Goal: Task Accomplishment & Management: Use online tool/utility

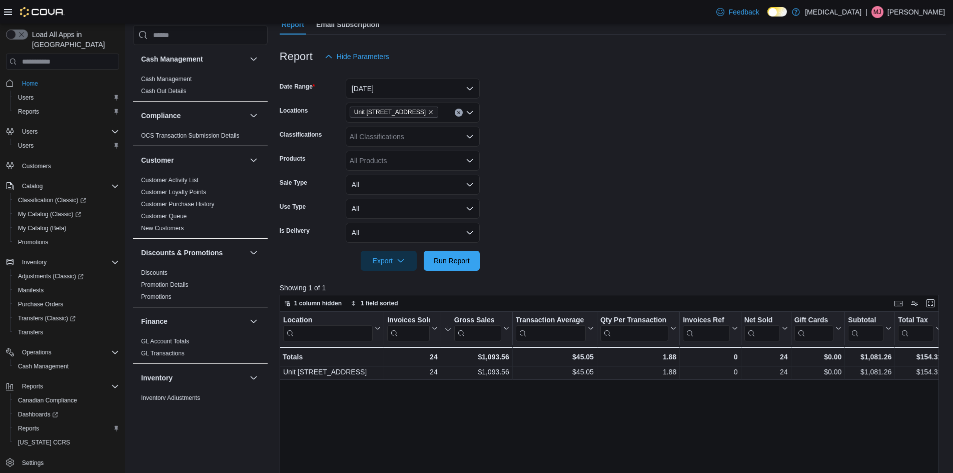
scroll to position [200, 0]
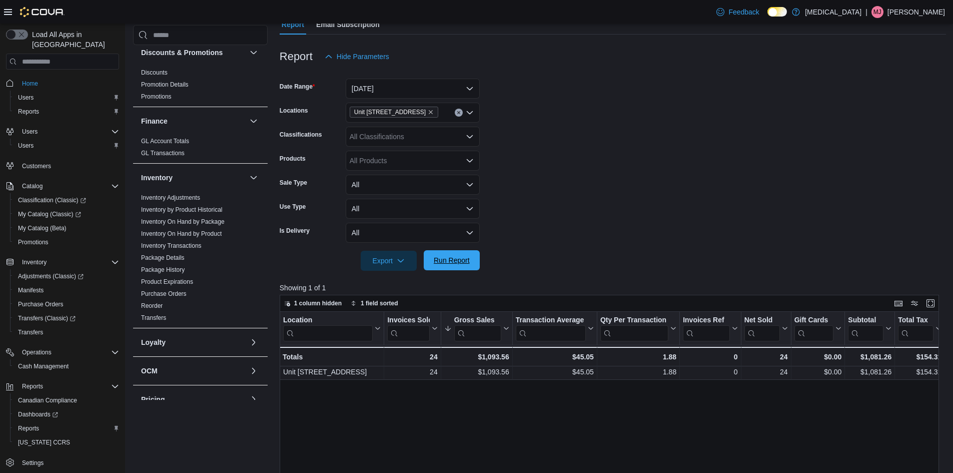
click at [468, 262] on span "Run Report" at bounding box center [452, 260] width 36 height 10
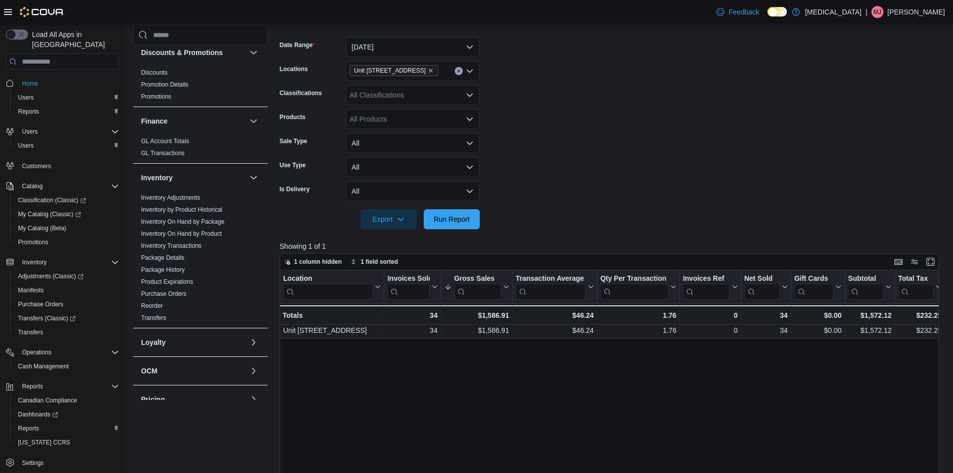
scroll to position [150, 0]
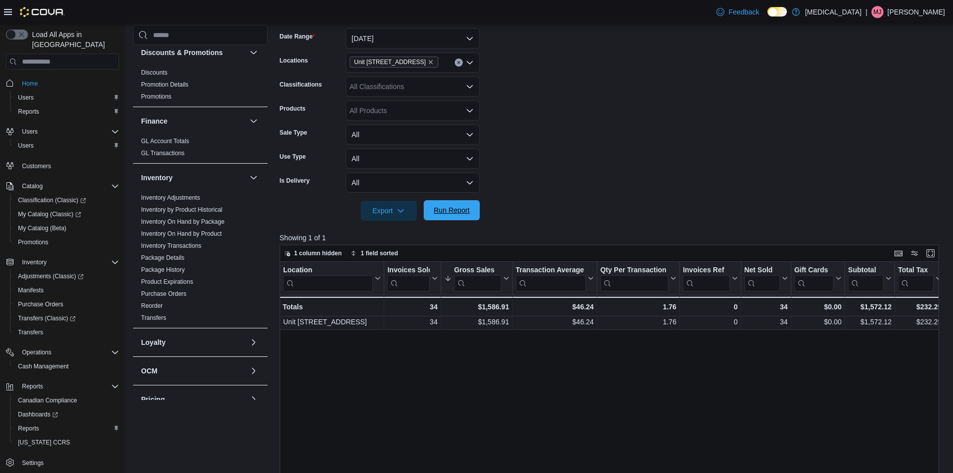
click at [458, 210] on span "Run Report" at bounding box center [452, 210] width 36 height 10
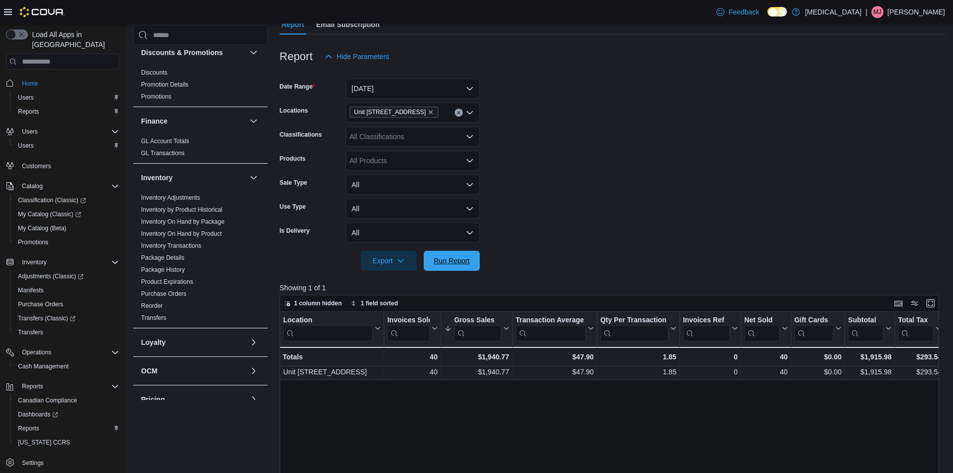
drag, startPoint x: 462, startPoint y: 249, endPoint x: 457, endPoint y: 245, distance: 6.8
click at [463, 251] on span "Run Report" at bounding box center [452, 261] width 44 height 20
click at [542, 211] on form "Date Range [DATE] Locations Unit [STREET_ADDRESS] Classifications All Classific…" at bounding box center [613, 169] width 666 height 204
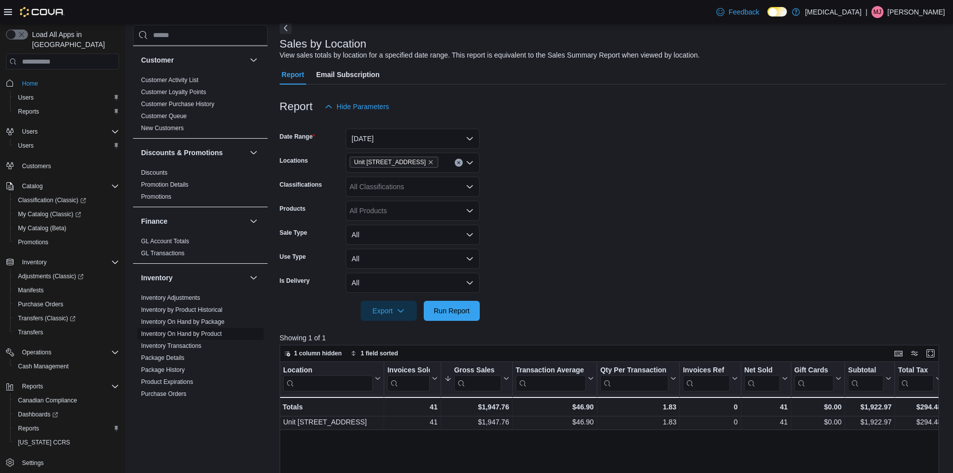
click at [204, 331] on link "Inventory On Hand by Product" at bounding box center [181, 333] width 81 height 7
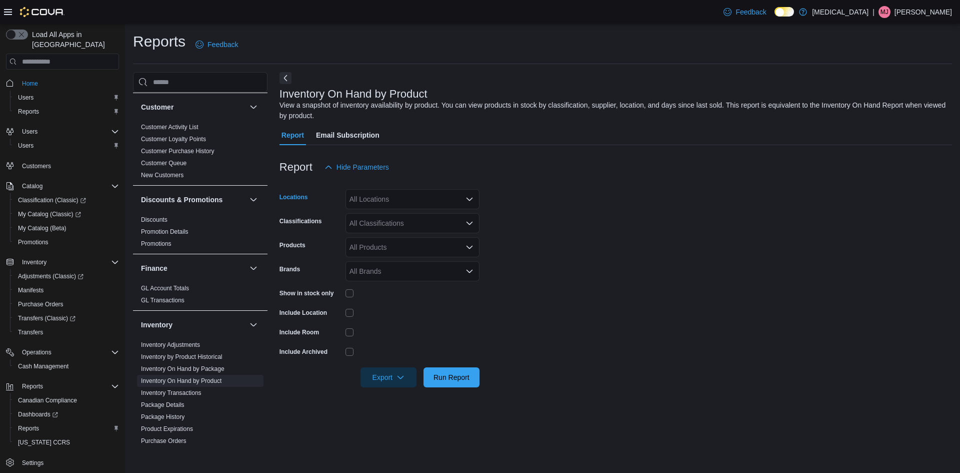
click at [409, 197] on div "All Locations" at bounding box center [413, 199] width 134 height 20
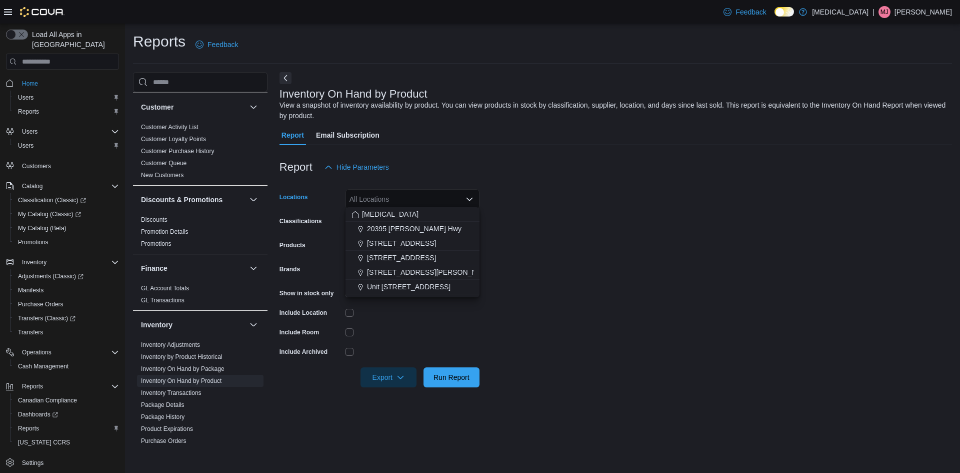
click at [396, 284] on span "Unit [STREET_ADDRESS]" at bounding box center [409, 287] width 84 height 10
click at [403, 328] on div at bounding box center [413, 332] width 134 height 8
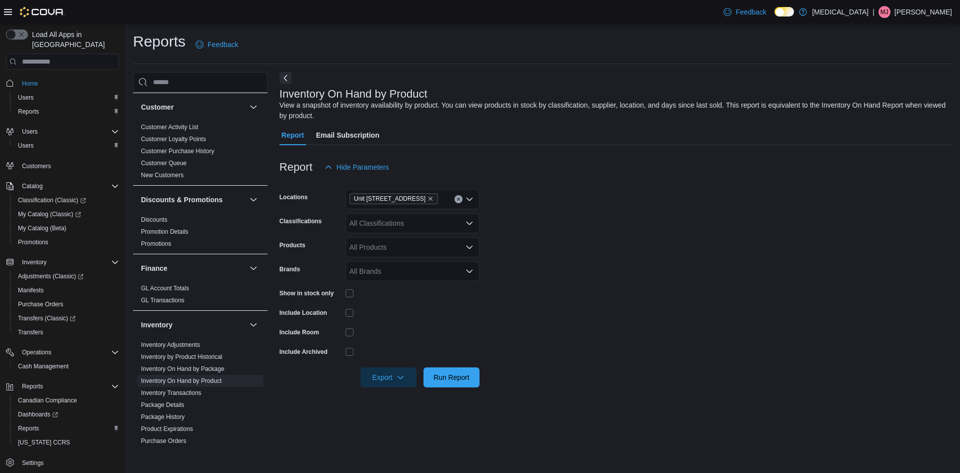
click at [394, 222] on div "All Classifications" at bounding box center [413, 223] width 134 height 20
click at [373, 239] on span "[MEDICAL_DATA]" at bounding box center [390, 238] width 57 height 10
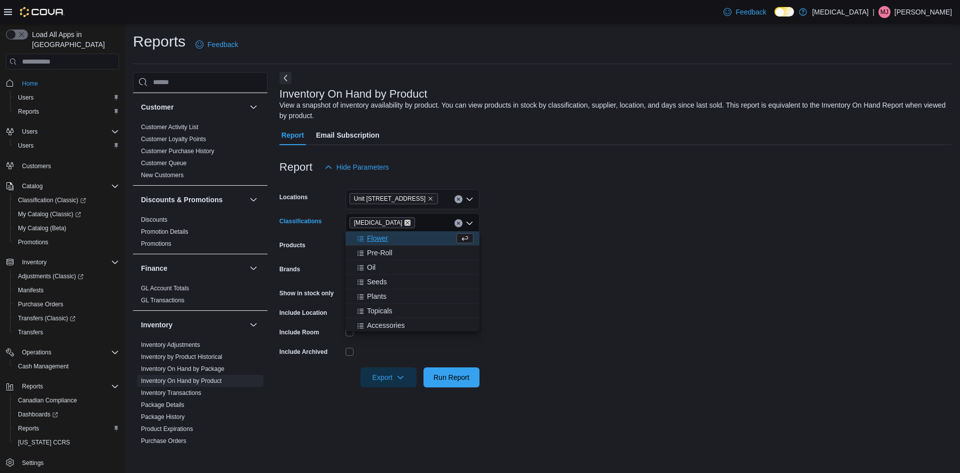
click at [405, 220] on icon "Remove Muse from selection in this group" at bounding box center [408, 223] width 6 height 6
click at [372, 276] on button "Oil" at bounding box center [413, 282] width 134 height 15
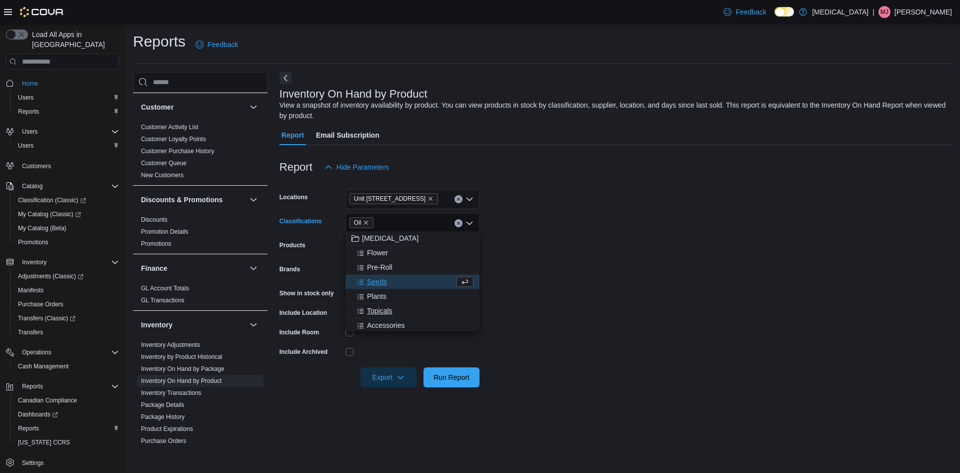
click at [386, 308] on span "Topicals" at bounding box center [380, 311] width 26 height 10
click at [385, 253] on span "Capsules" at bounding box center [381, 254] width 29 height 10
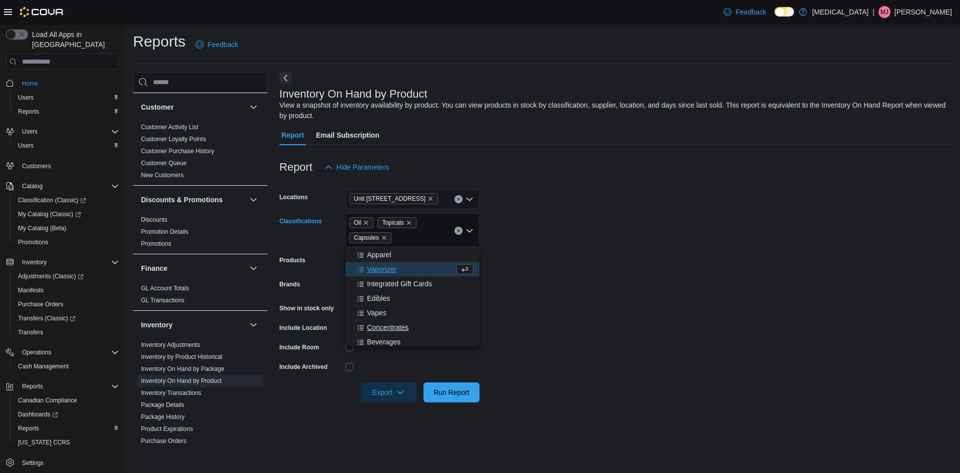
click at [398, 329] on span "Concentrates" at bounding box center [388, 327] width 42 height 10
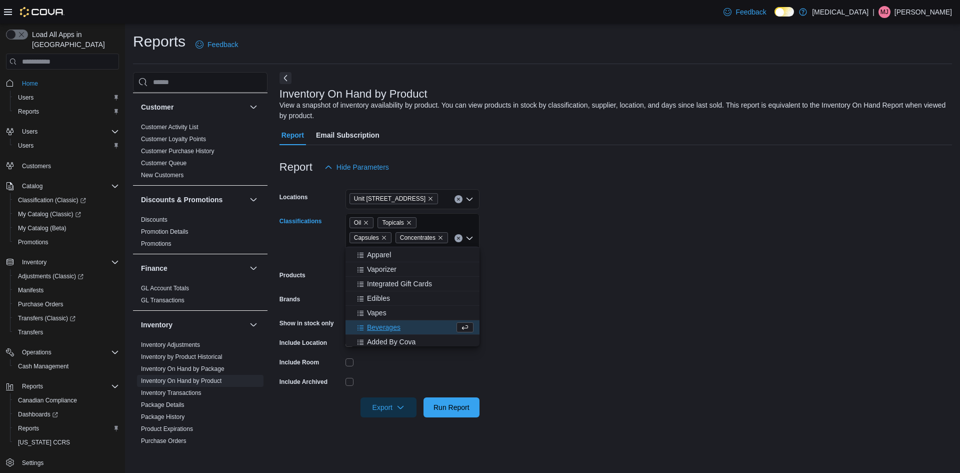
click at [426, 378] on div at bounding box center [413, 382] width 134 height 8
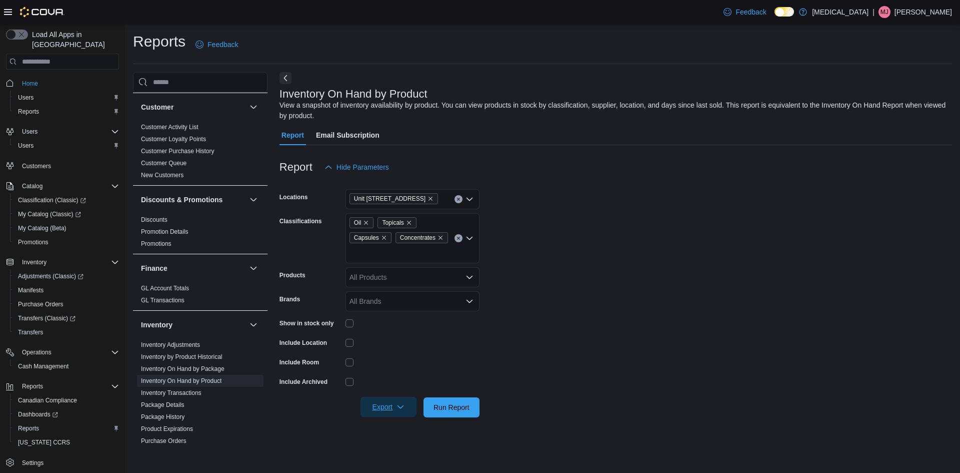
drag, startPoint x: 394, startPoint y: 388, endPoint x: 395, endPoint y: 393, distance: 5.5
click at [394, 397] on span "Export" at bounding box center [389, 407] width 44 height 20
click at [395, 413] on span "Export to Excel" at bounding box center [391, 410] width 45 height 8
click at [457, 195] on button "Clear input" at bounding box center [459, 199] width 8 height 8
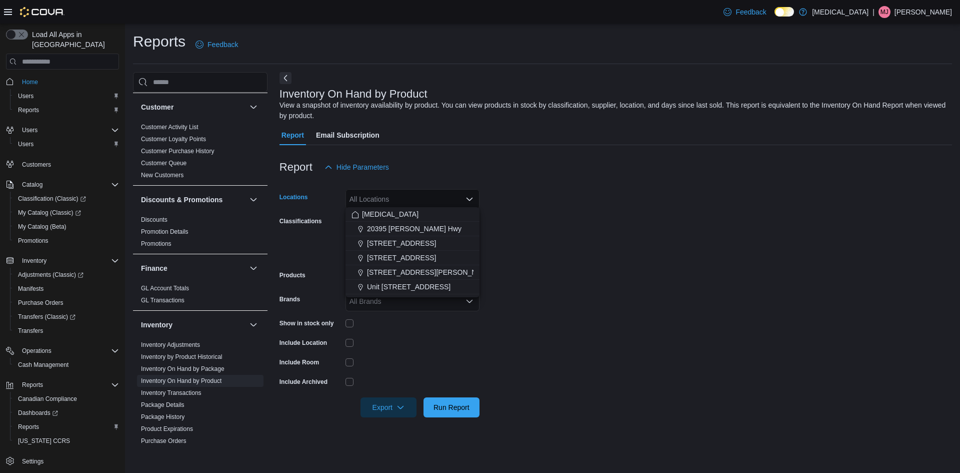
click at [434, 199] on div "All Locations Combo box. Selected. Combo box input. All Locations. Type some te…" at bounding box center [413, 199] width 134 height 20
click at [433, 281] on button "Unit [STREET_ADDRESS]" at bounding box center [413, 287] width 134 height 15
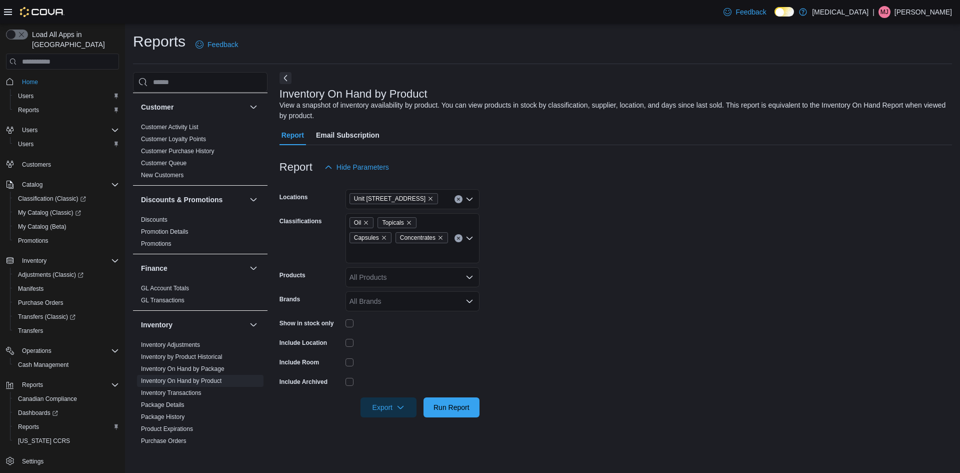
click at [505, 260] on form "Locations [STREET_ADDRESS] Classifications Oil Topicals Capsules Concentrates P…" at bounding box center [616, 297] width 673 height 240
click at [457, 236] on icon "Clear input" at bounding box center [459, 238] width 4 height 4
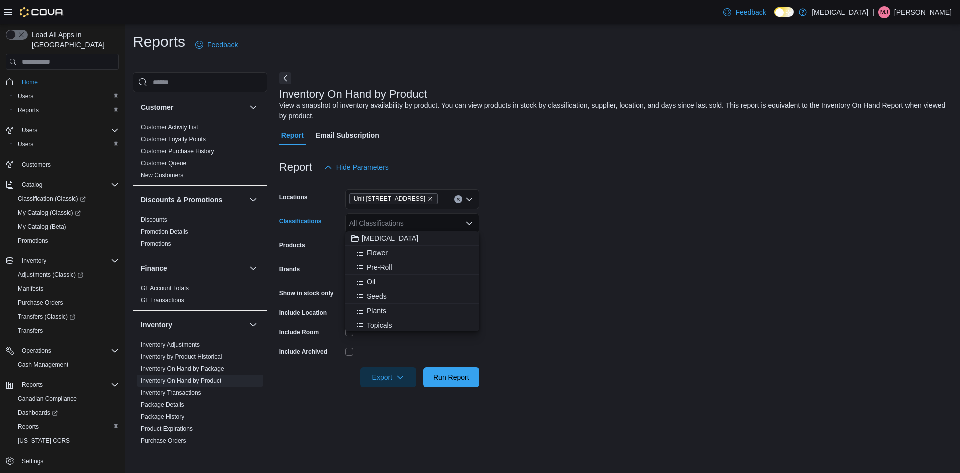
click at [428, 226] on div "All Classifications Combo box. Selected. Combo box input. All Classifications. …" at bounding box center [413, 223] width 134 height 20
click at [418, 294] on div "Concentrates" at bounding box center [413, 295] width 122 height 10
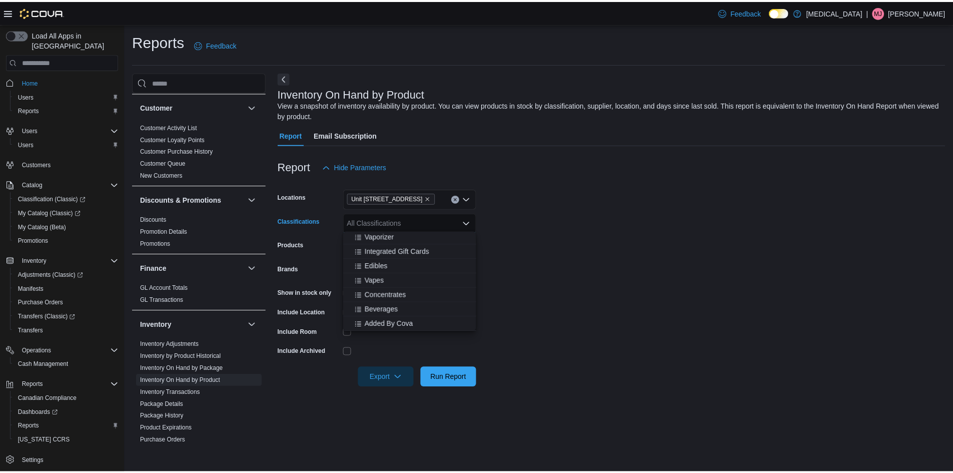
scroll to position [147, 0]
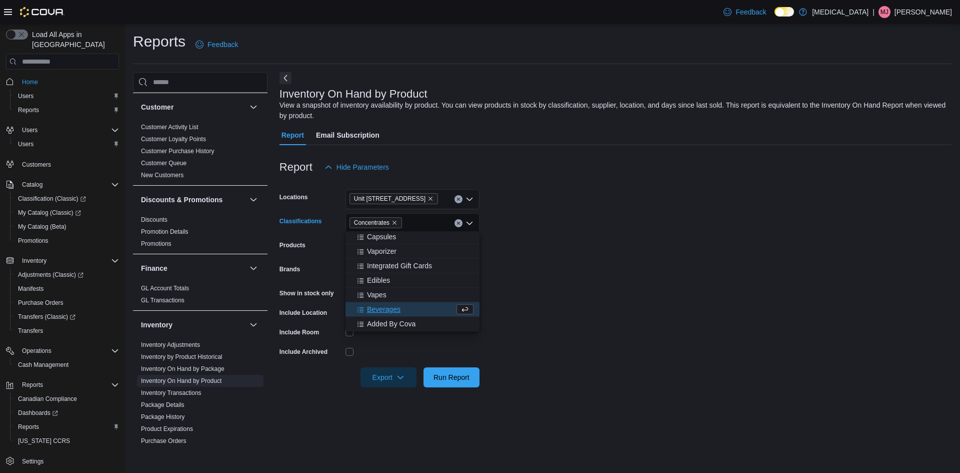
click at [542, 288] on form "Locations Unit [STREET_ADDRESS] Classifications Concentrates Combo box. Selecte…" at bounding box center [616, 282] width 673 height 210
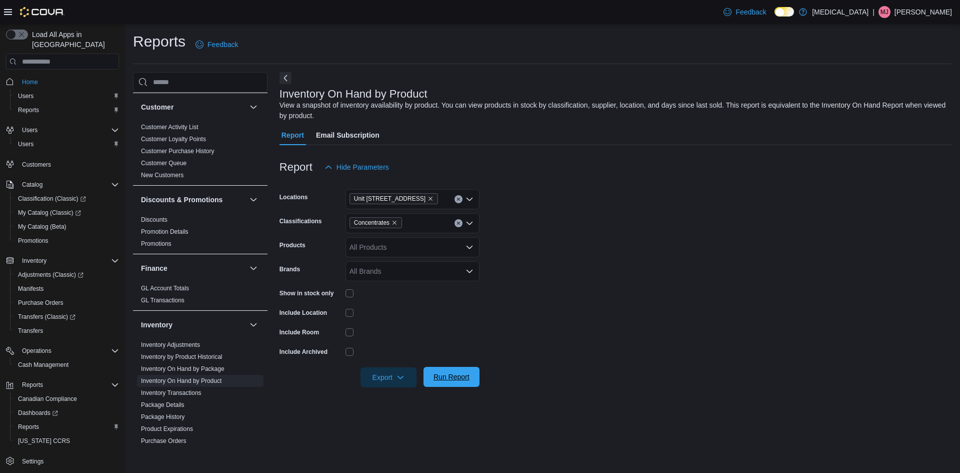
click at [460, 373] on span "Run Report" at bounding box center [452, 377] width 36 height 10
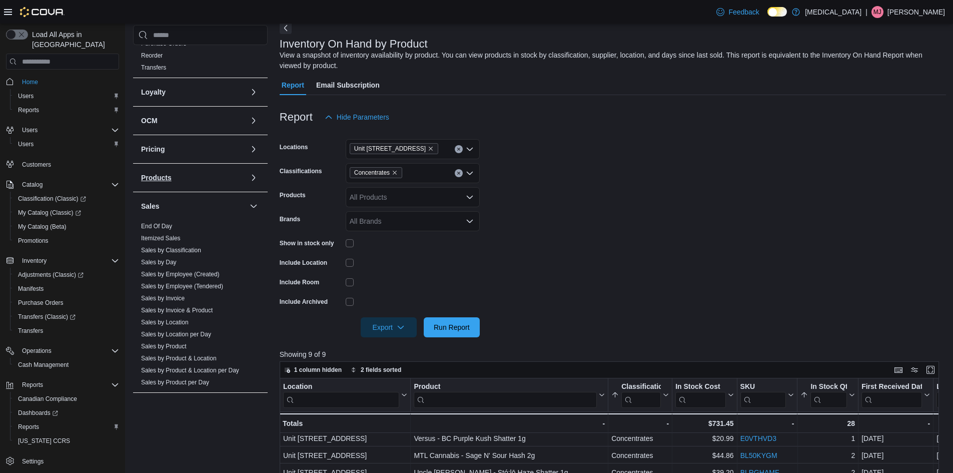
scroll to position [500, 0]
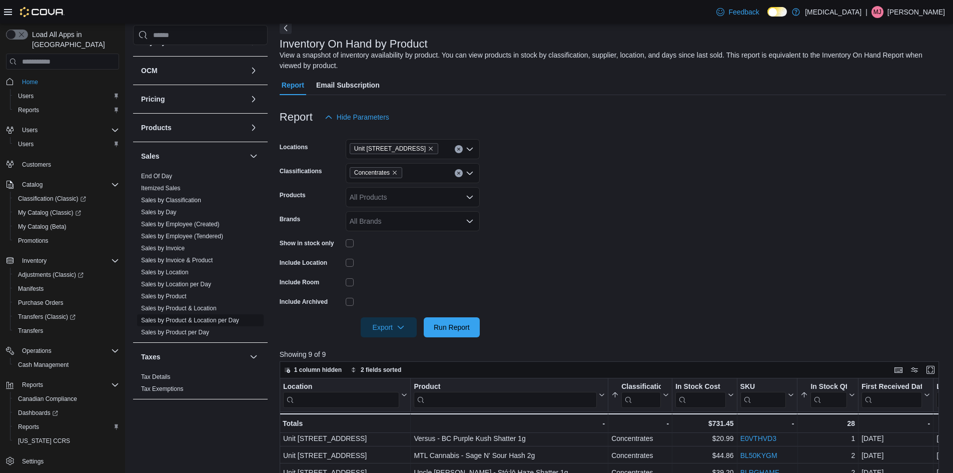
click at [193, 320] on link "Sales by Product & Location per Day" at bounding box center [190, 320] width 98 height 7
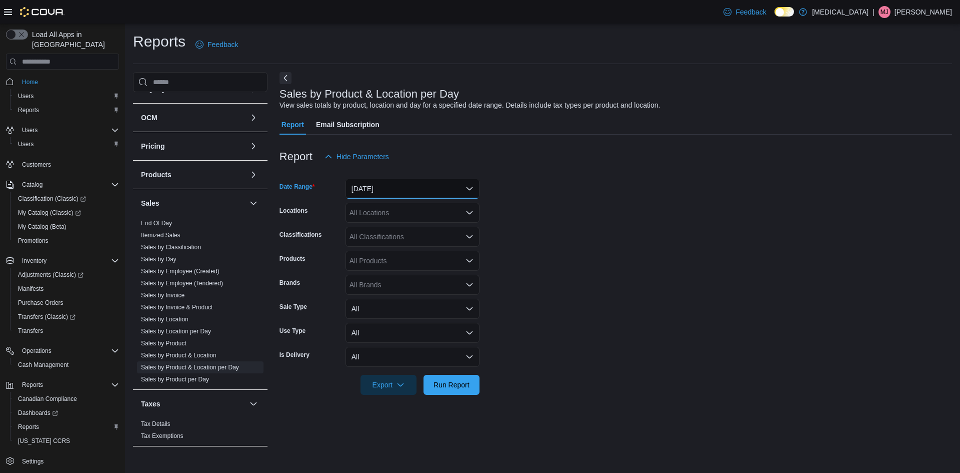
drag, startPoint x: 403, startPoint y: 179, endPoint x: 401, endPoint y: 184, distance: 5.1
click at [403, 180] on button "[DATE]" at bounding box center [413, 189] width 134 height 20
click at [379, 206] on span "Custom Date" at bounding box center [419, 207] width 114 height 12
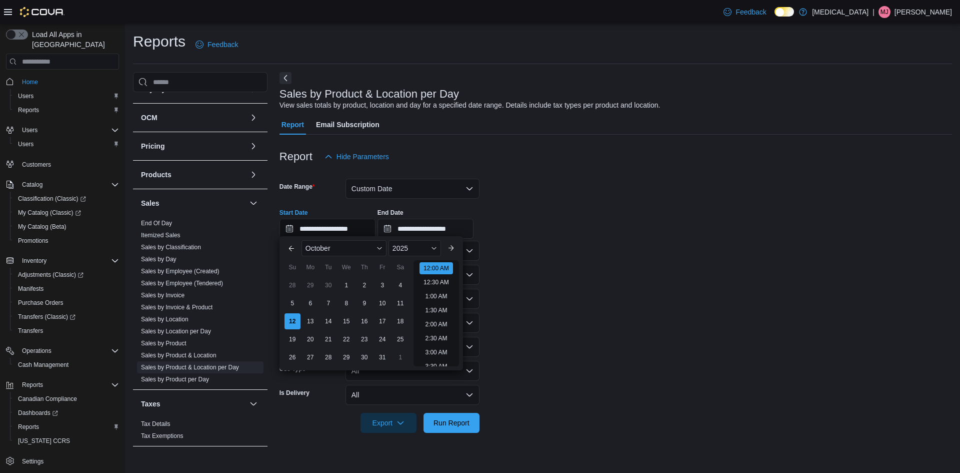
click at [337, 223] on input "**********" at bounding box center [328, 229] width 96 height 20
click at [309, 305] on div "6" at bounding box center [311, 304] width 18 height 18
type input "**********"
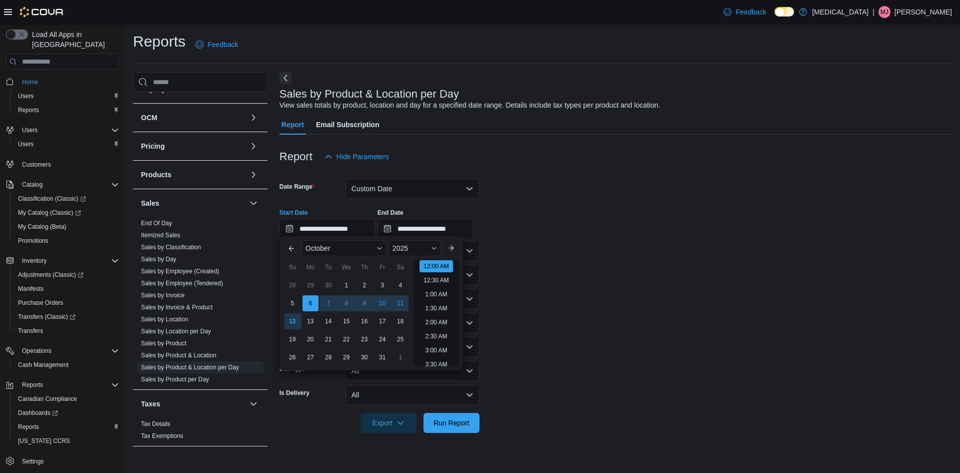
click at [544, 392] on form "**********" at bounding box center [616, 300] width 673 height 266
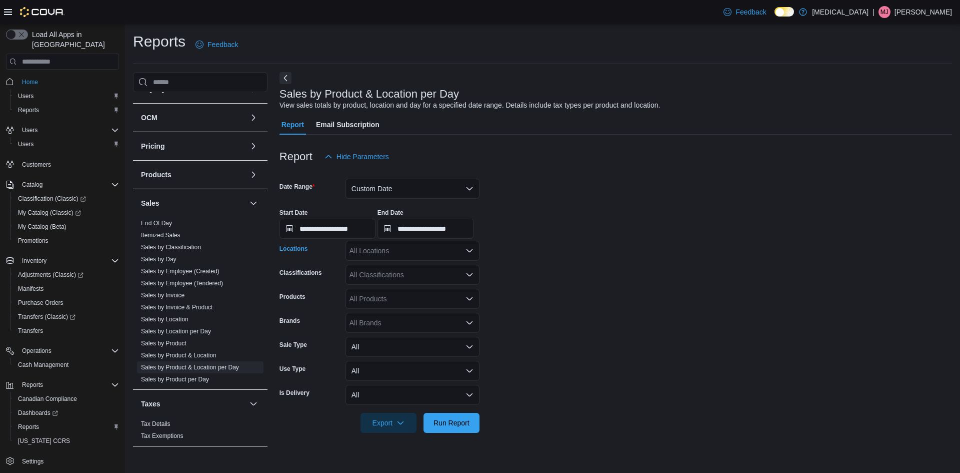
click at [406, 250] on div "All Locations" at bounding box center [413, 251] width 134 height 20
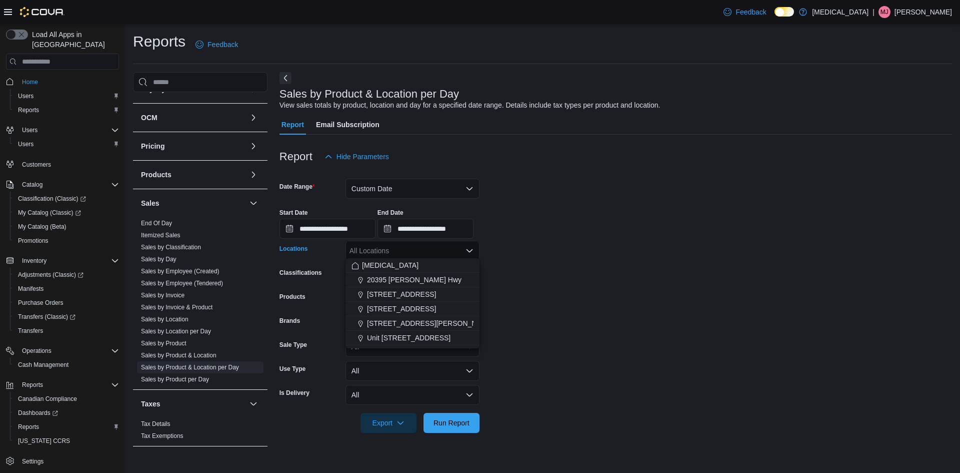
drag, startPoint x: 418, startPoint y: 343, endPoint x: 543, endPoint y: 326, distance: 126.1
click at [419, 342] on button "Unit [STREET_ADDRESS]" at bounding box center [413, 338] width 134 height 15
click at [575, 321] on form "**********" at bounding box center [616, 300] width 673 height 266
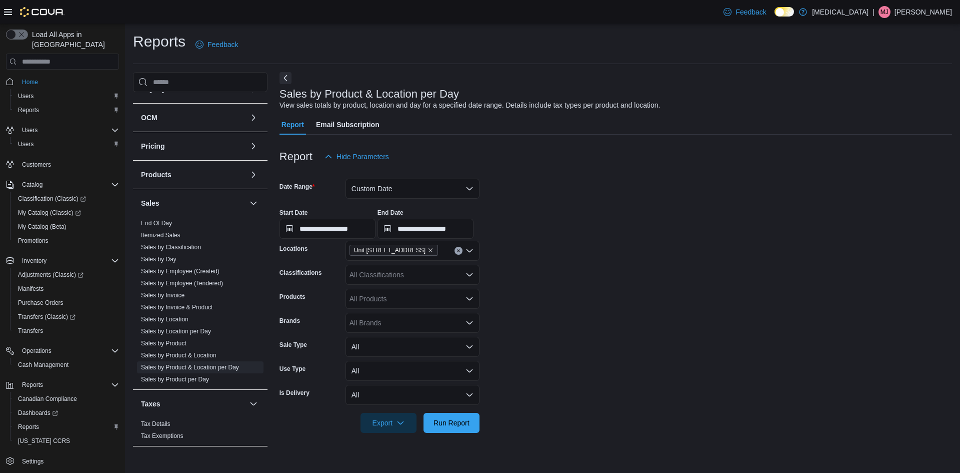
click at [422, 270] on div "All Classifications" at bounding box center [413, 275] width 134 height 20
click at [420, 341] on div "Concentrates" at bounding box center [413, 346] width 122 height 10
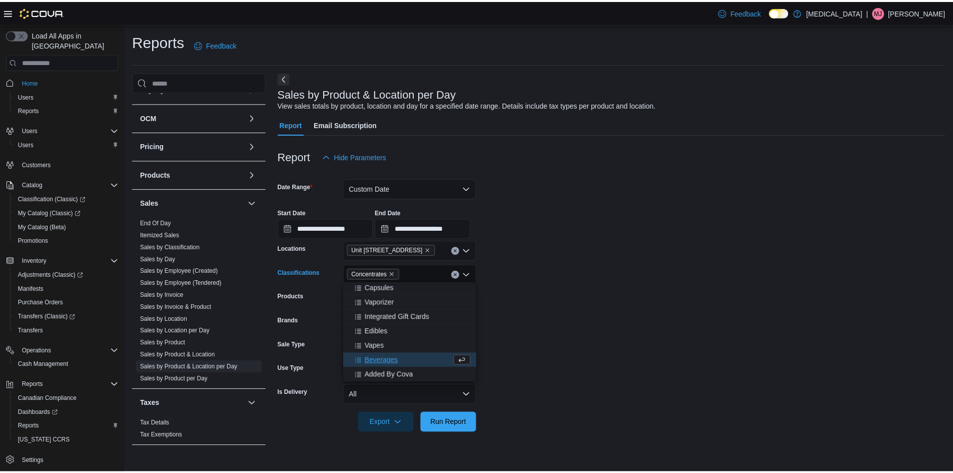
scroll to position [147, 0]
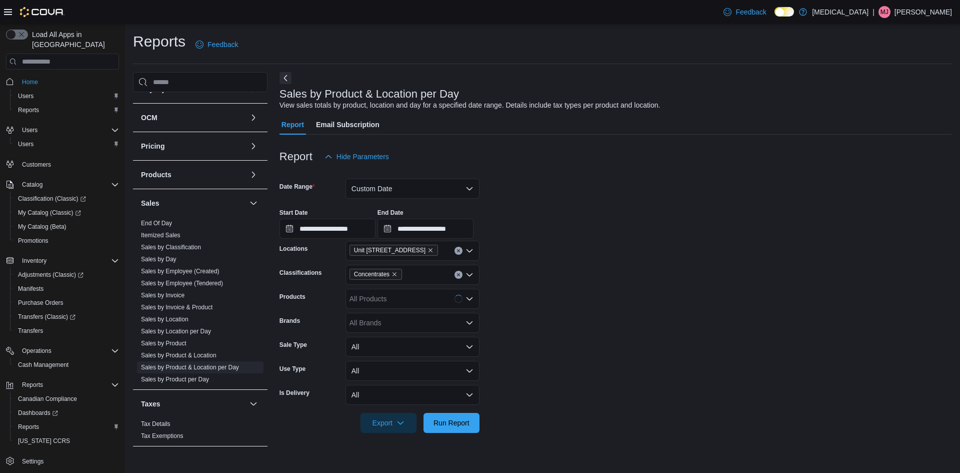
drag, startPoint x: 559, startPoint y: 364, endPoint x: 467, endPoint y: 438, distance: 118.1
click at [560, 365] on form "**********" at bounding box center [616, 300] width 673 height 266
click at [453, 424] on span "Run Report" at bounding box center [452, 422] width 36 height 10
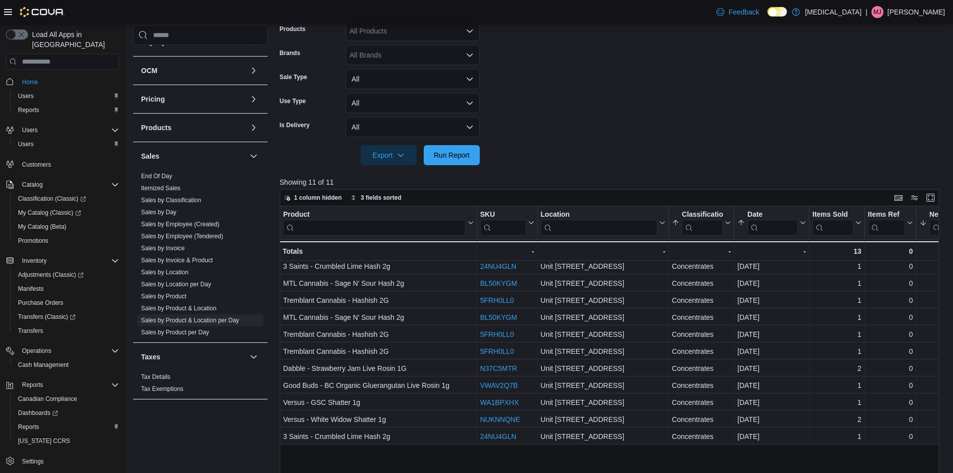
scroll to position [267, 0]
click at [162, 210] on link "Sales by Day" at bounding box center [159, 212] width 36 height 7
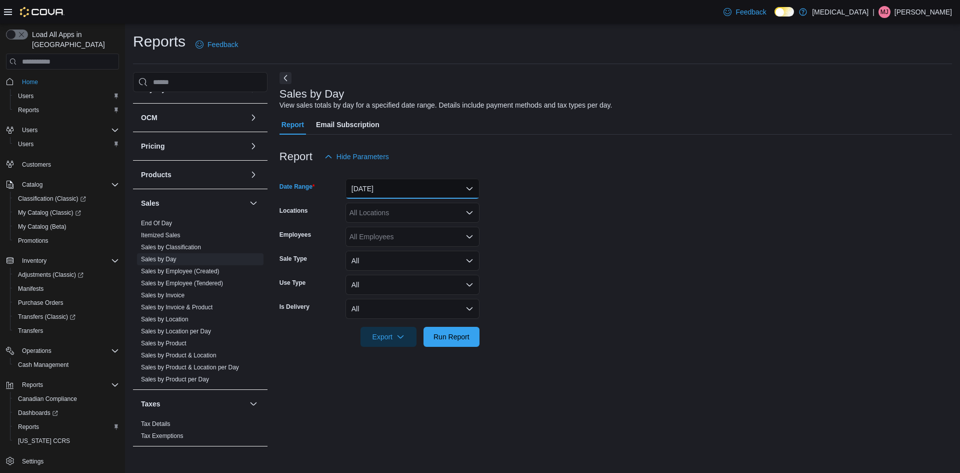
click at [392, 183] on button "[DATE]" at bounding box center [413, 189] width 134 height 20
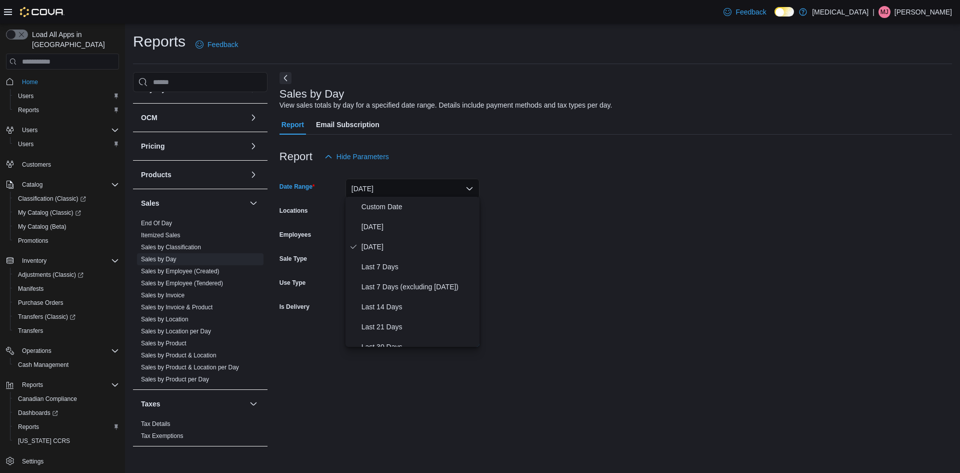
click at [386, 188] on button "[DATE]" at bounding box center [413, 189] width 134 height 20
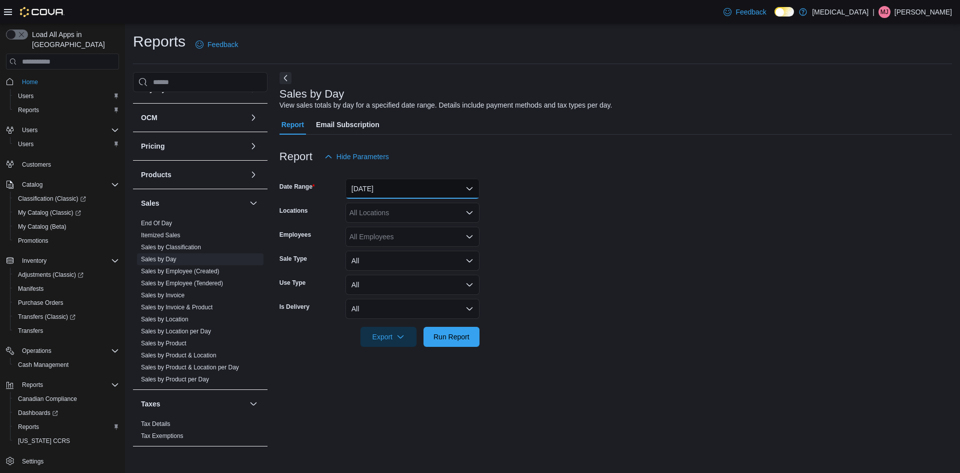
click at [385, 189] on button "[DATE]" at bounding box center [413, 189] width 134 height 20
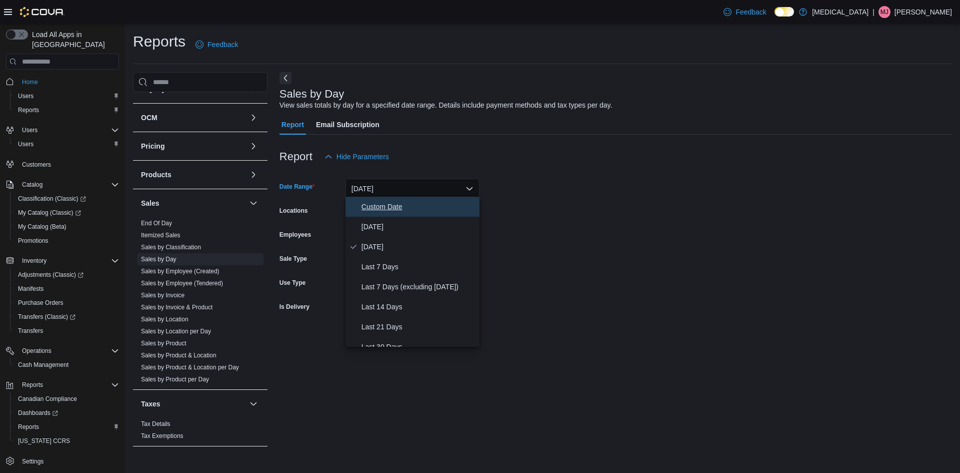
click at [385, 204] on span "Custom Date" at bounding box center [419, 207] width 114 height 12
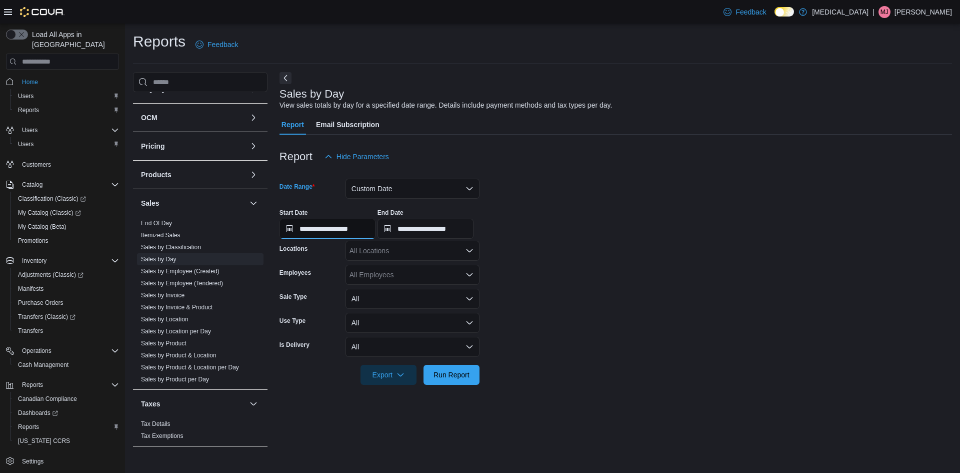
click at [343, 230] on input "**********" at bounding box center [328, 229] width 96 height 20
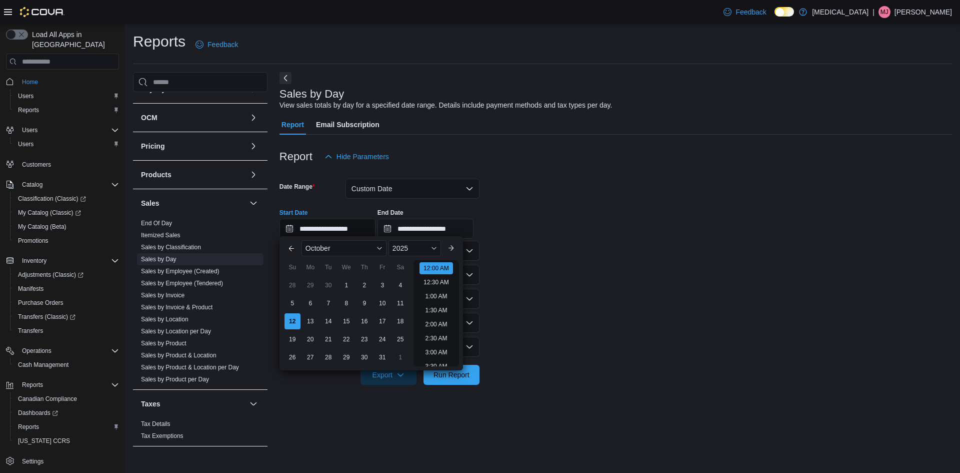
scroll to position [31, 0]
click at [335, 307] on div "7" at bounding box center [329, 304] width 18 height 18
type input "**********"
click at [447, 229] on input "**********" at bounding box center [426, 229] width 96 height 20
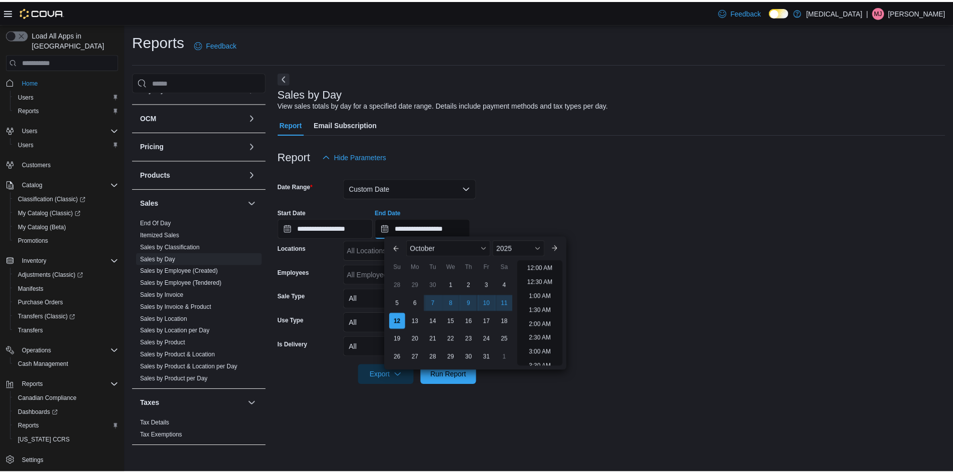
scroll to position [568, 0]
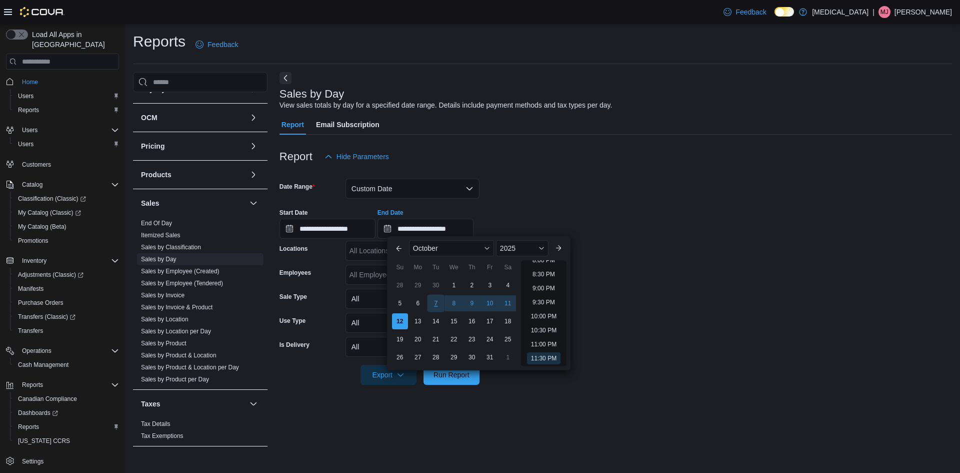
click at [435, 303] on div "7" at bounding box center [436, 304] width 18 height 18
type input "**********"
click at [469, 405] on div "**********" at bounding box center [616, 259] width 673 height 375
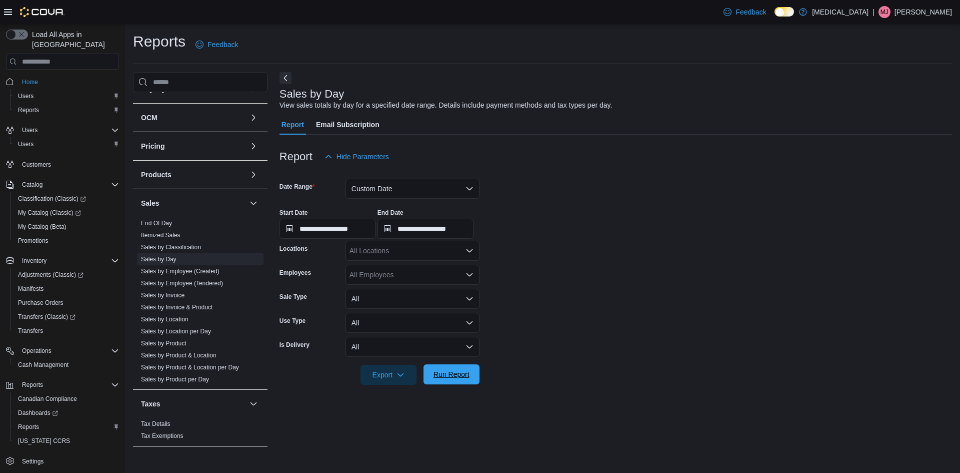
click at [457, 374] on span "Run Report" at bounding box center [452, 374] width 36 height 10
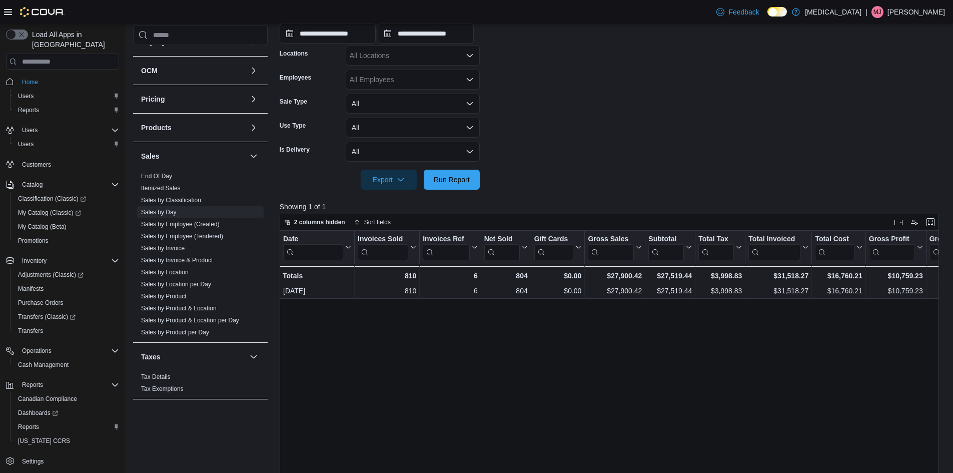
scroll to position [38, 0]
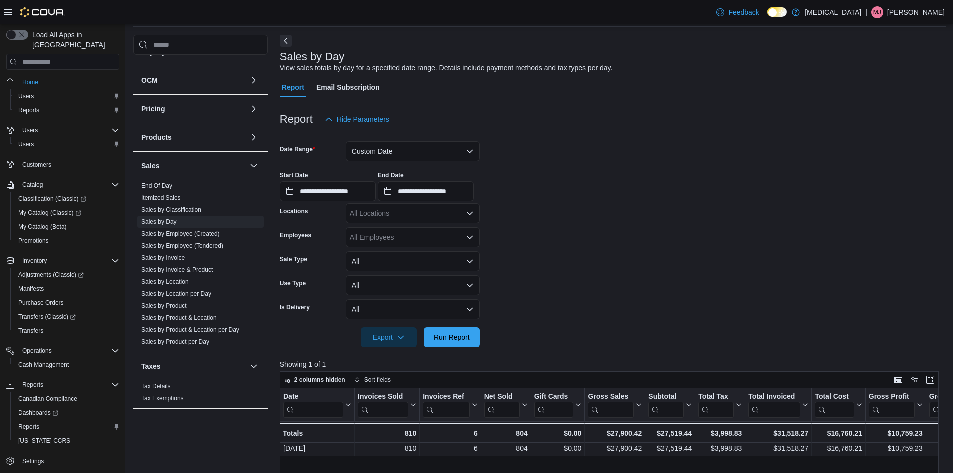
click at [397, 212] on div "All Locations" at bounding box center [413, 213] width 134 height 20
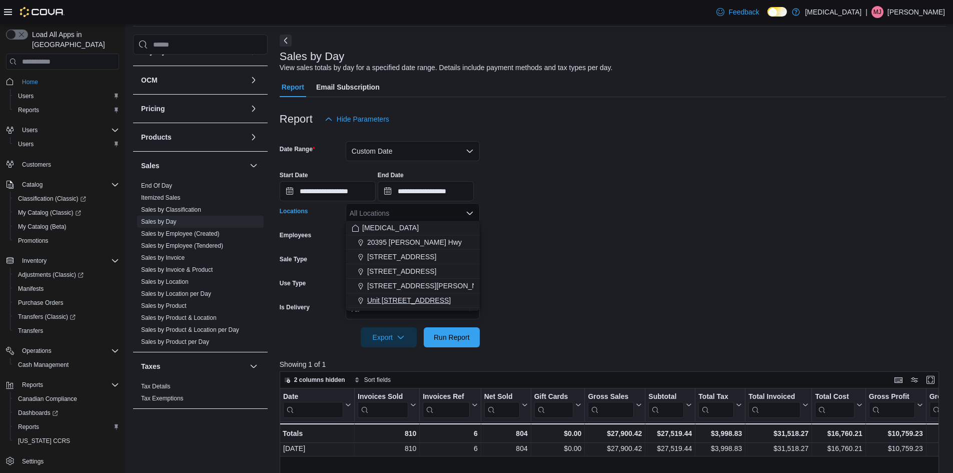
click at [392, 298] on span "Unit [STREET_ADDRESS]" at bounding box center [409, 300] width 84 height 10
click at [554, 296] on form "**********" at bounding box center [613, 238] width 666 height 218
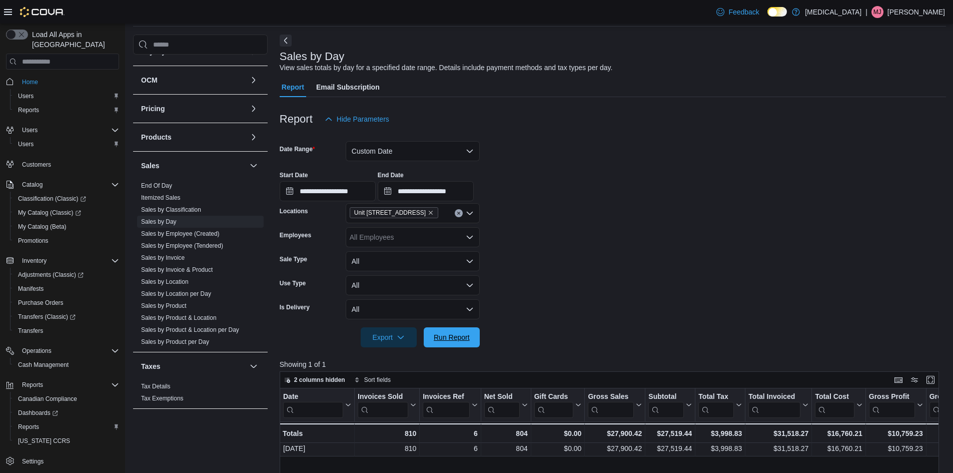
click at [459, 329] on span "Run Report" at bounding box center [452, 337] width 44 height 20
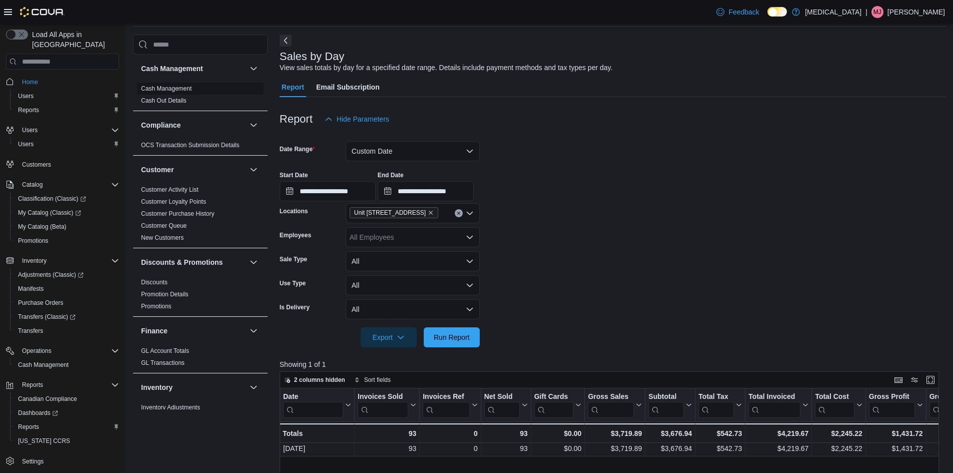
click at [172, 85] on link "Cash Management" at bounding box center [166, 88] width 51 height 7
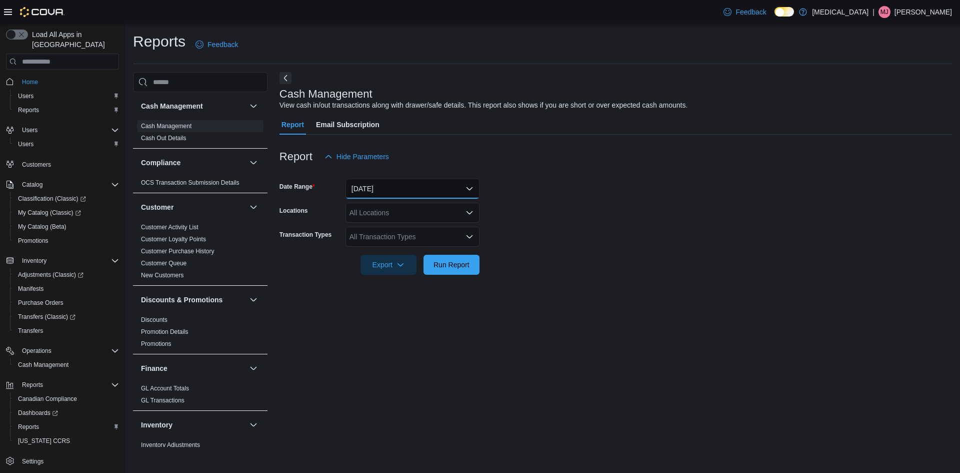
click at [391, 180] on button "[DATE]" at bounding box center [413, 189] width 134 height 20
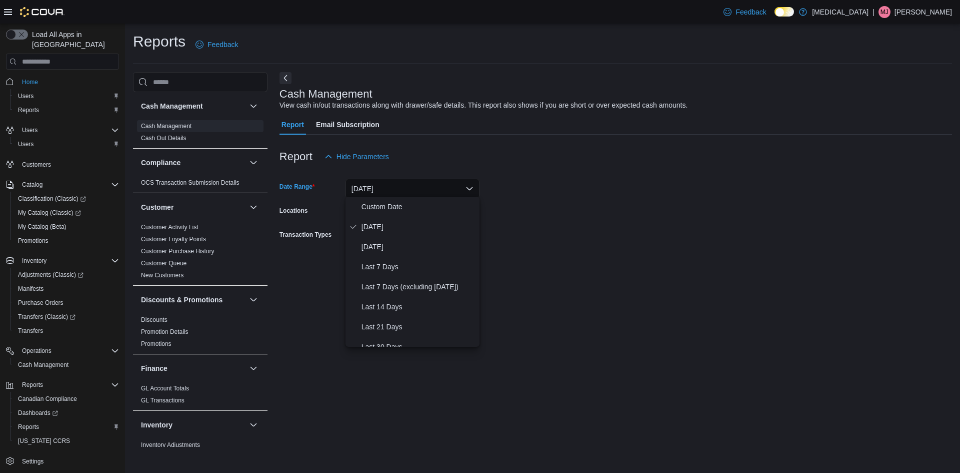
click at [386, 190] on button "[DATE]" at bounding box center [413, 189] width 134 height 20
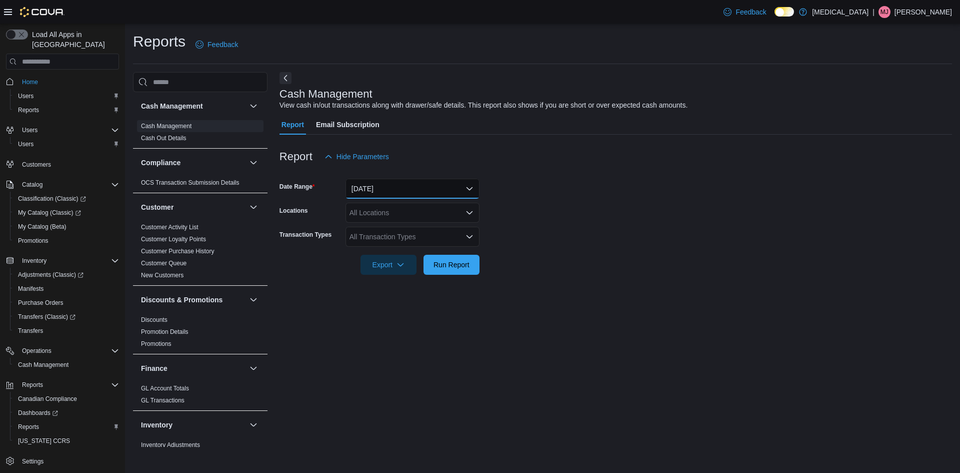
click at [381, 187] on button "[DATE]" at bounding box center [413, 189] width 134 height 20
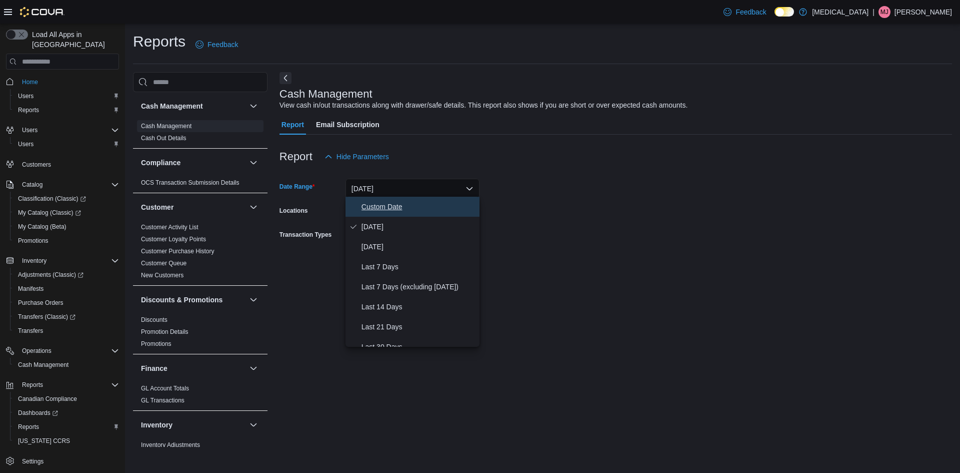
click at [381, 201] on span "Custom Date" at bounding box center [419, 207] width 114 height 12
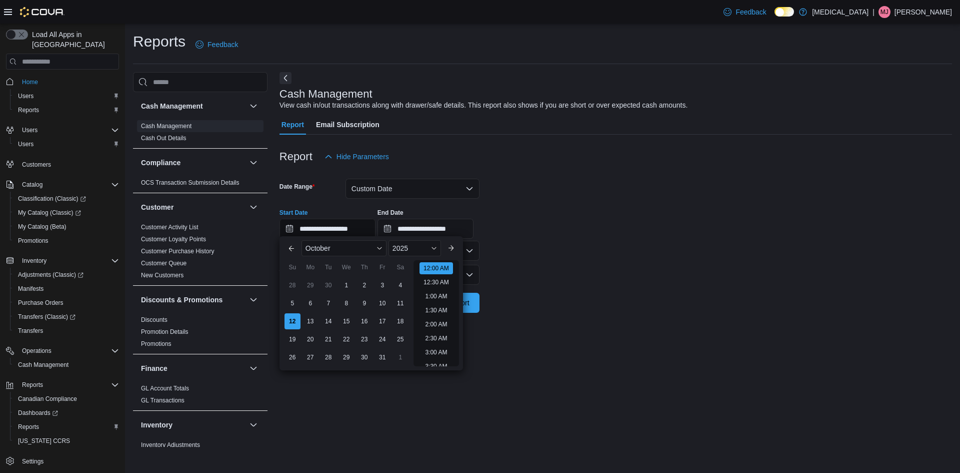
click at [348, 224] on input "**********" at bounding box center [328, 229] width 96 height 20
click at [328, 304] on div "7" at bounding box center [329, 304] width 18 height 18
type input "**********"
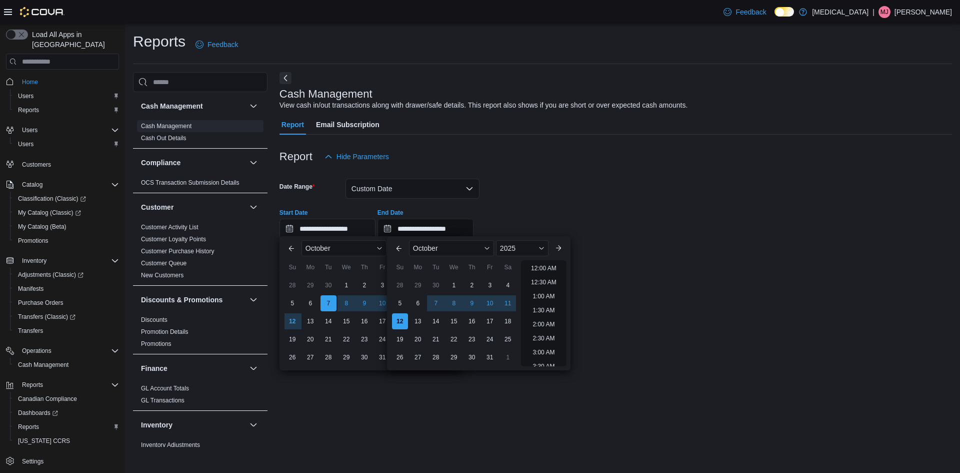
click at [430, 229] on input "**********" at bounding box center [426, 229] width 96 height 20
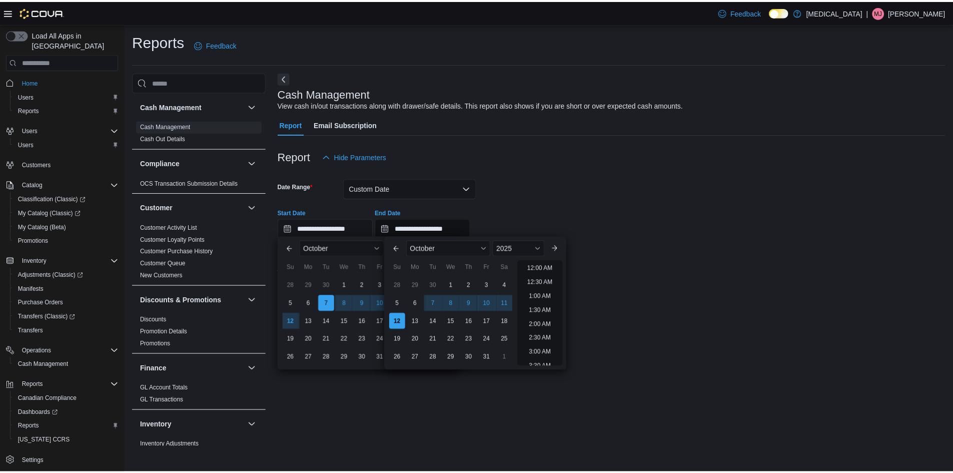
scroll to position [568, 0]
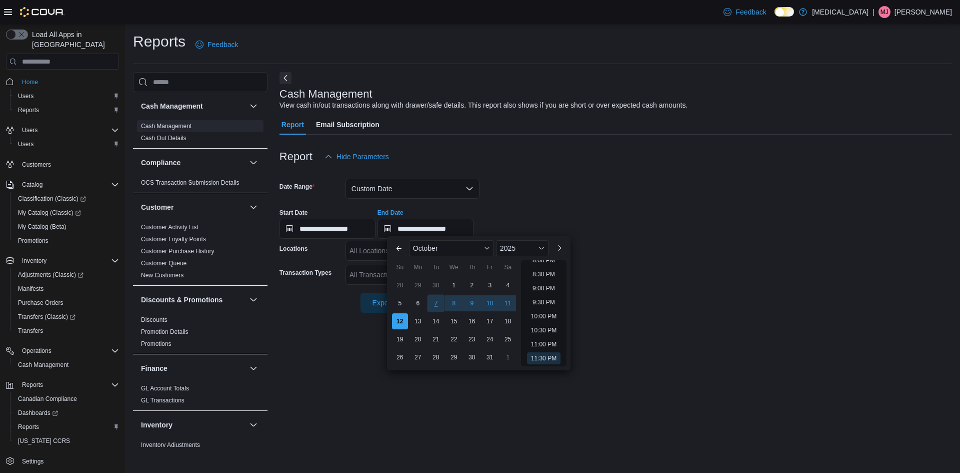
click at [431, 300] on div "7" at bounding box center [436, 304] width 18 height 18
type input "**********"
click at [419, 412] on div "**********" at bounding box center [616, 259] width 673 height 375
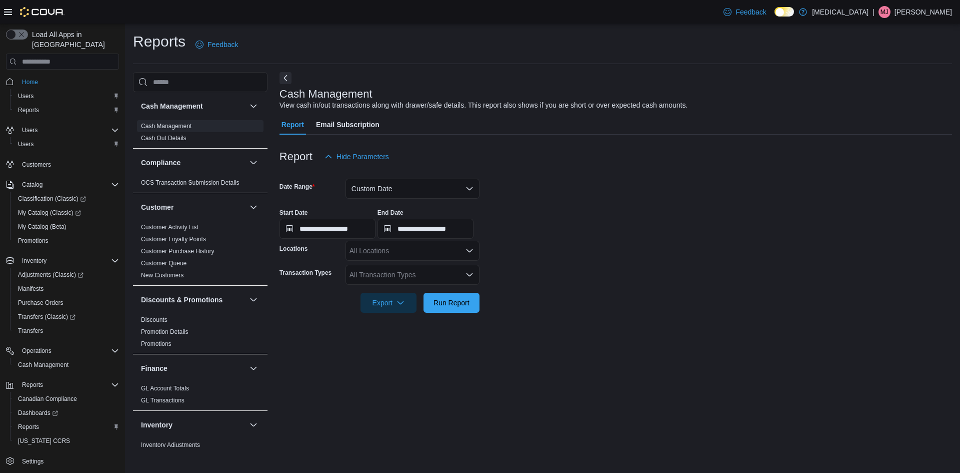
click at [397, 243] on div "All Locations" at bounding box center [413, 251] width 134 height 20
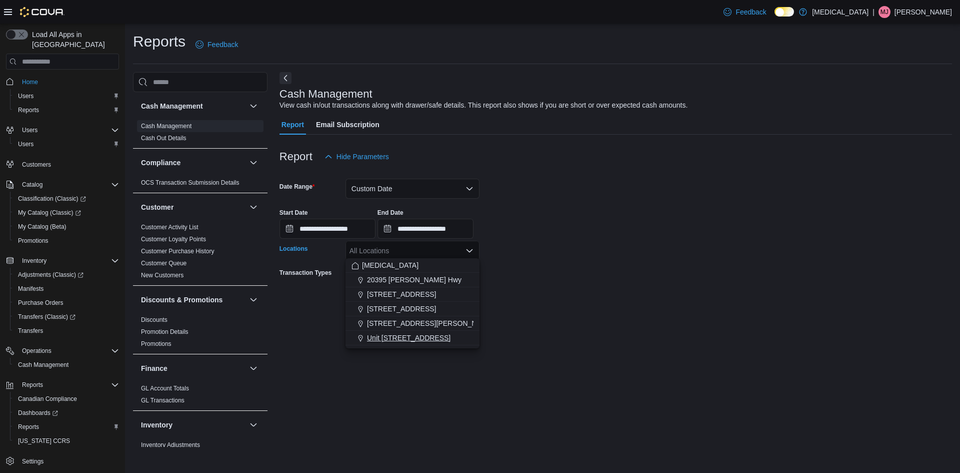
click at [410, 335] on span "Unit [STREET_ADDRESS]" at bounding box center [409, 338] width 84 height 10
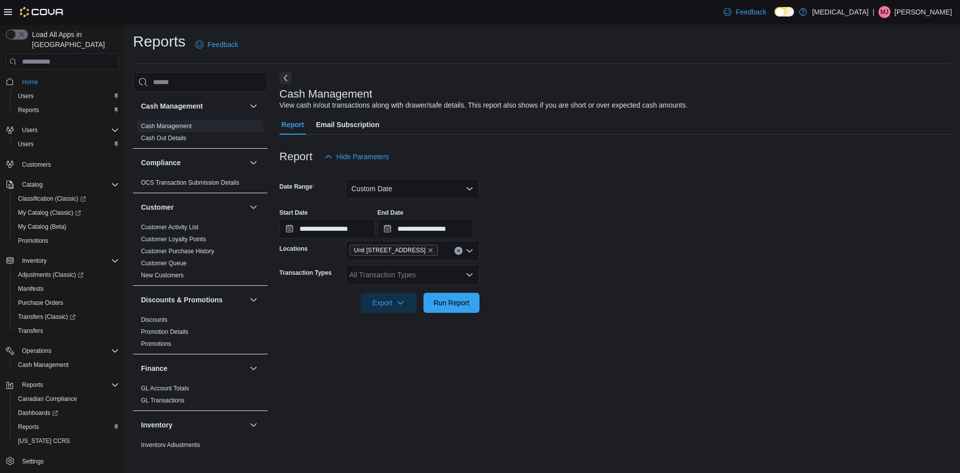
click at [404, 377] on div "**********" at bounding box center [616, 259] width 673 height 375
click at [434, 302] on span "Run Report" at bounding box center [452, 302] width 44 height 20
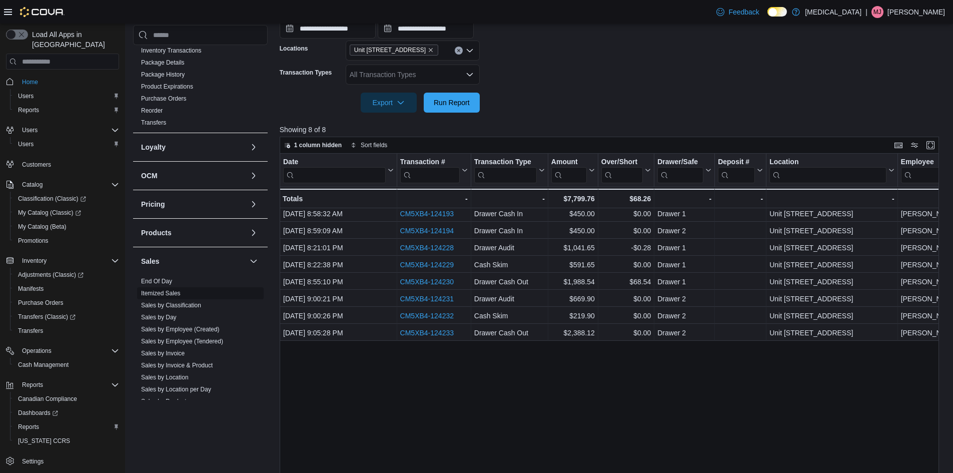
scroll to position [500, 0]
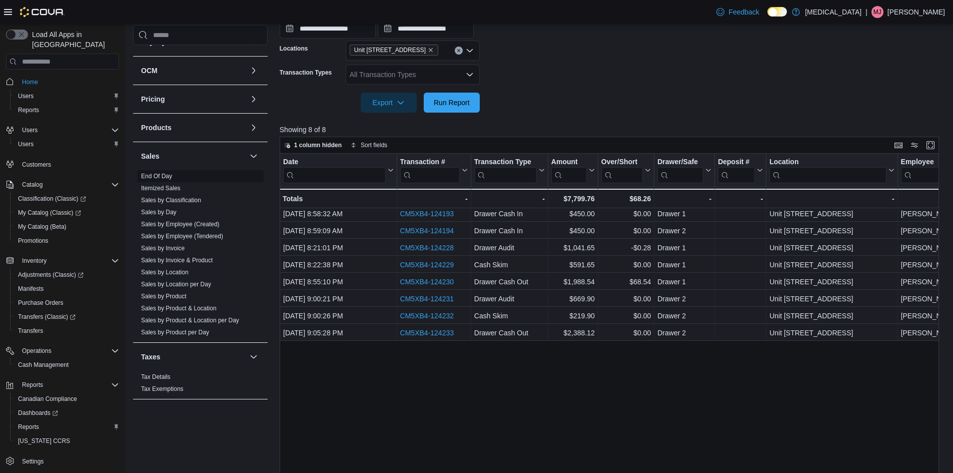
click at [160, 175] on link "End Of Day" at bounding box center [156, 176] width 31 height 7
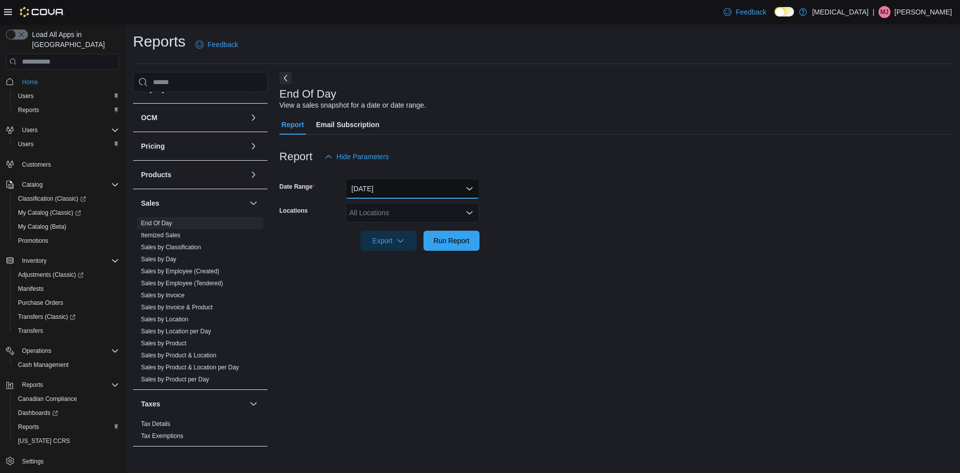
click at [383, 190] on button "[DATE]" at bounding box center [413, 189] width 134 height 20
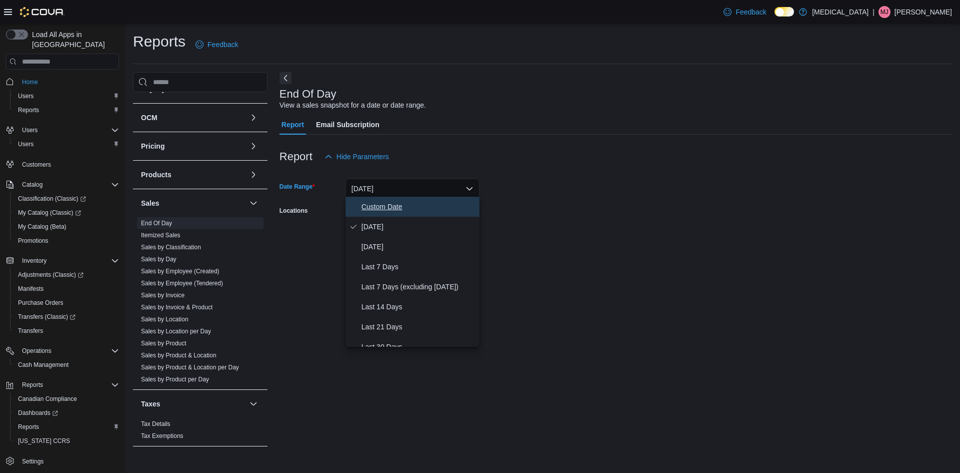
click at [392, 198] on button "Custom Date" at bounding box center [413, 207] width 134 height 20
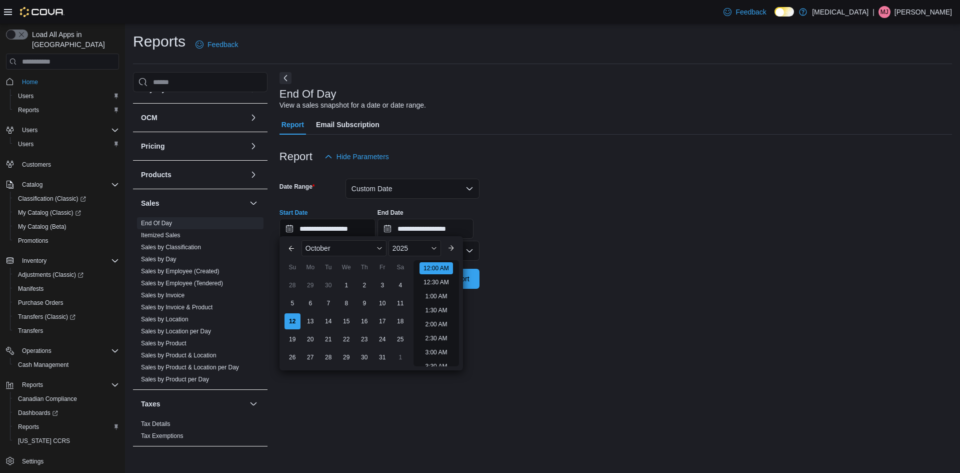
click at [349, 230] on input "**********" at bounding box center [328, 229] width 96 height 20
click at [327, 302] on div "7" at bounding box center [329, 304] width 18 height 18
type input "**********"
click at [409, 228] on input "**********" at bounding box center [426, 229] width 96 height 20
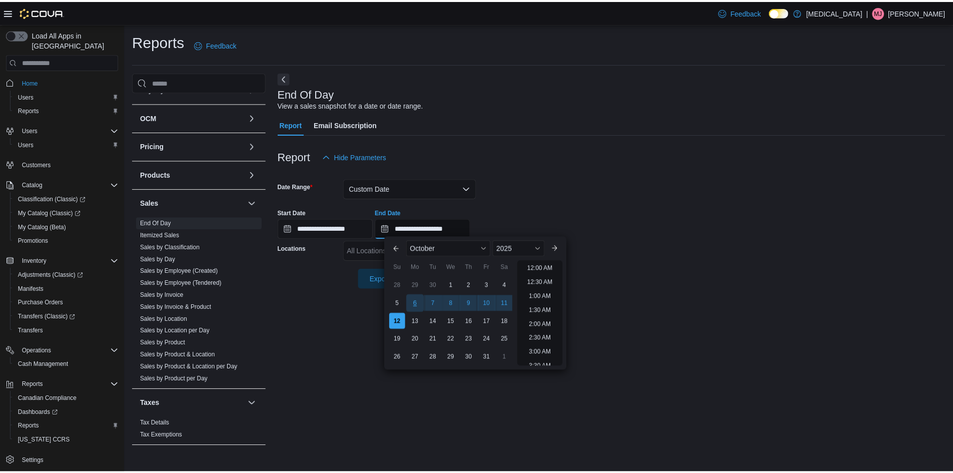
scroll to position [568, 0]
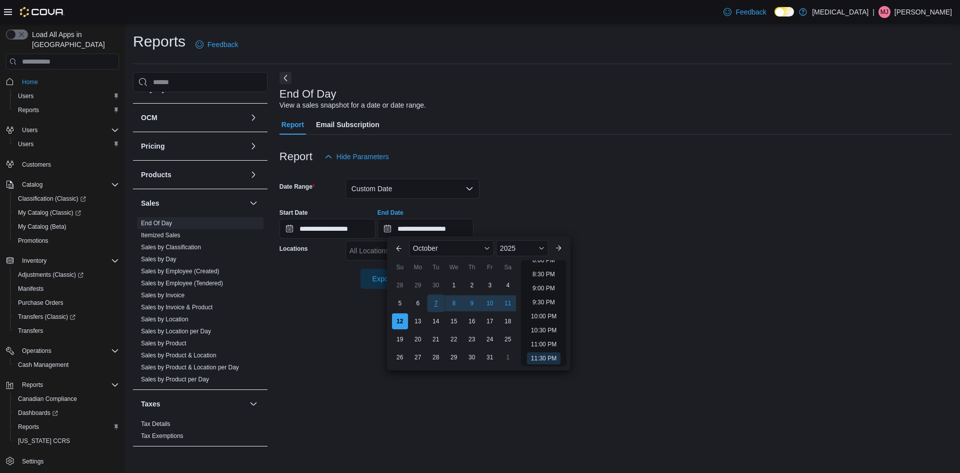
click at [432, 300] on div "7" at bounding box center [436, 304] width 18 height 18
type input "**********"
click at [609, 201] on div "**********" at bounding box center [616, 220] width 673 height 38
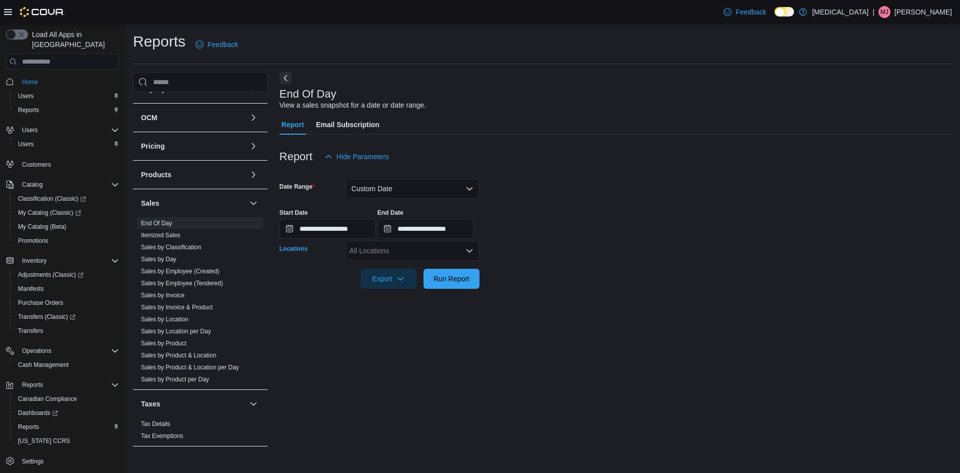
click at [380, 246] on div "All Locations" at bounding box center [413, 251] width 134 height 20
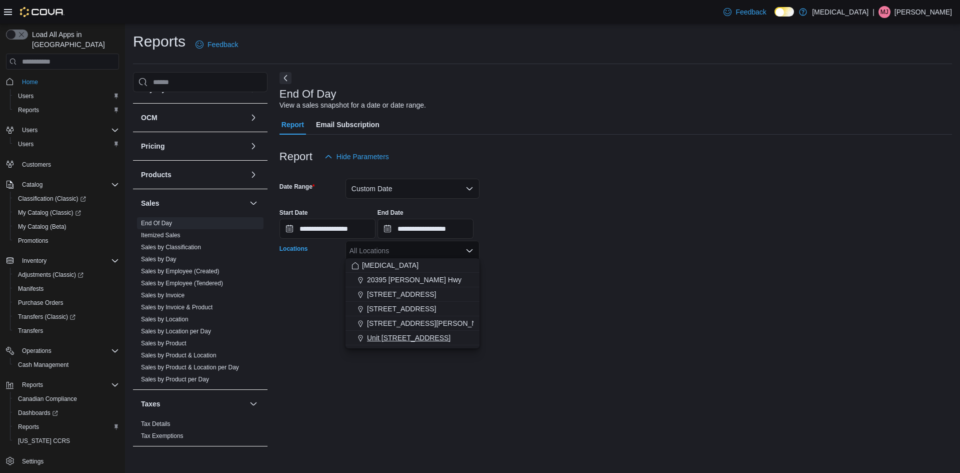
click at [398, 332] on button "Unit [STREET_ADDRESS]" at bounding box center [413, 338] width 134 height 15
click at [414, 380] on div "**********" at bounding box center [616, 259] width 673 height 375
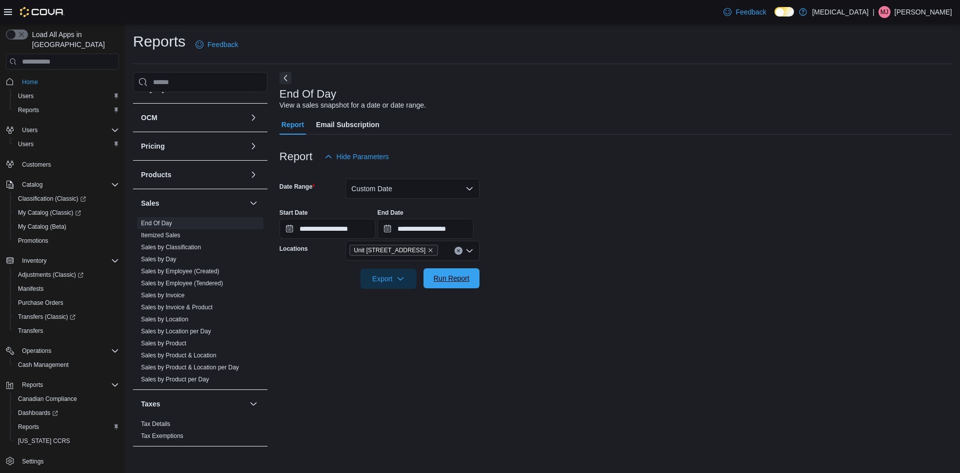
click at [431, 280] on span "Run Report" at bounding box center [452, 278] width 44 height 20
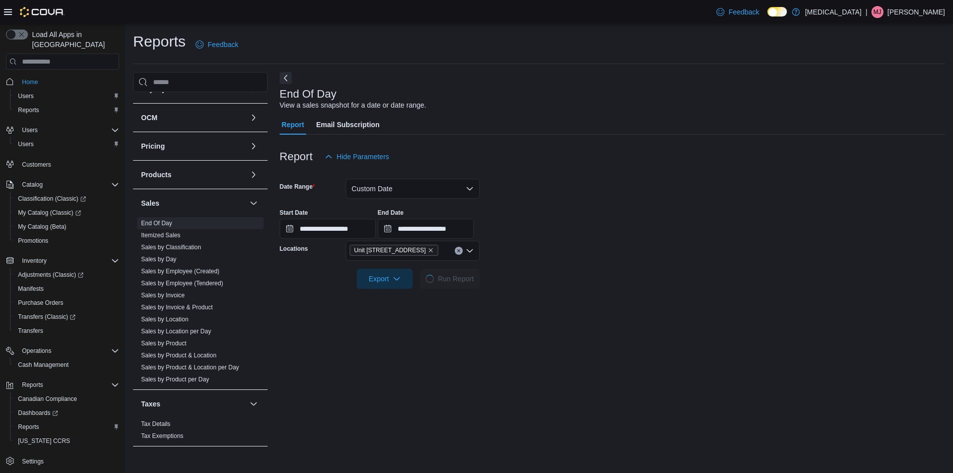
scroll to position [150, 0]
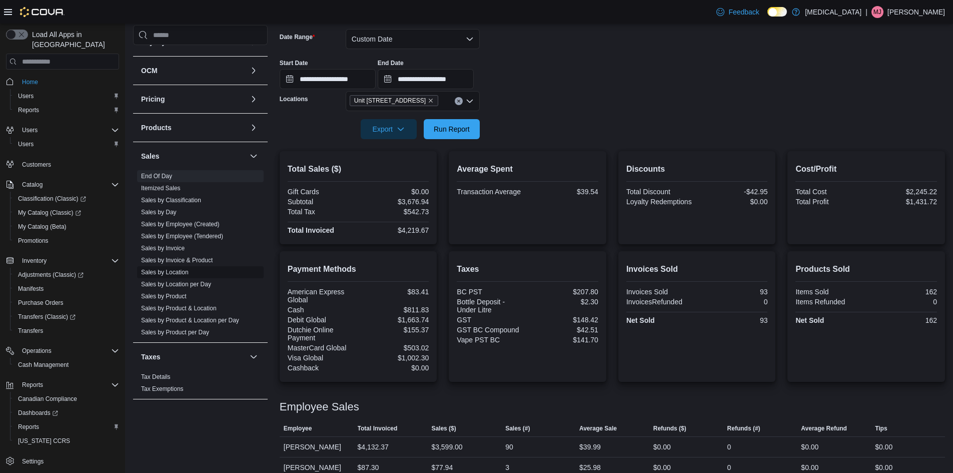
click at [173, 270] on link "Sales by Location" at bounding box center [165, 272] width 48 height 7
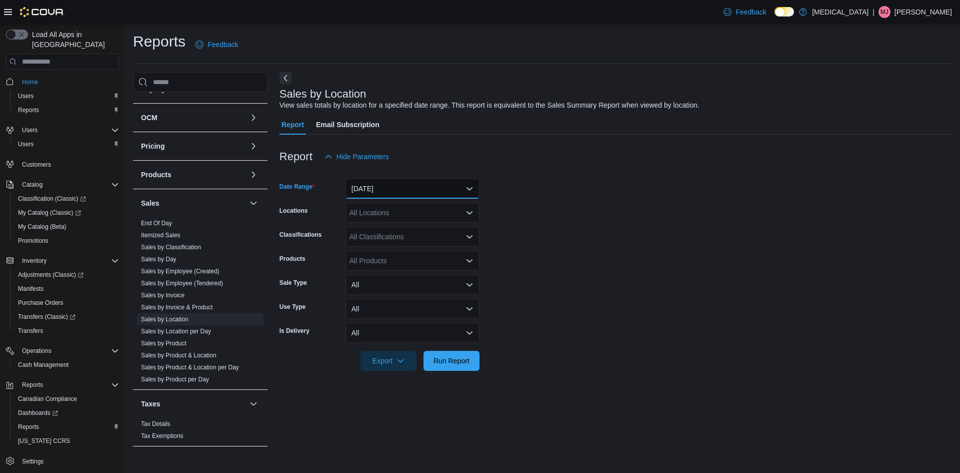
click at [411, 195] on button "[DATE]" at bounding box center [413, 189] width 134 height 20
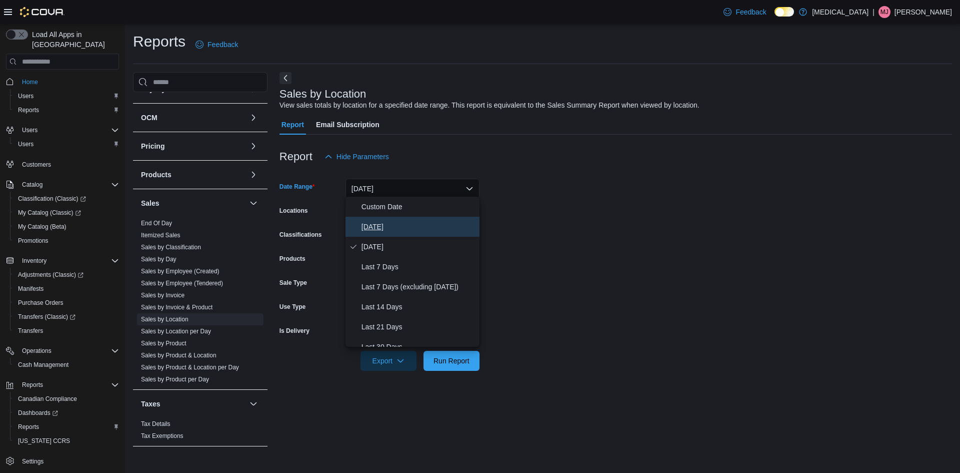
drag, startPoint x: 381, startPoint y: 225, endPoint x: 400, endPoint y: 225, distance: 19.5
click at [381, 225] on span "[DATE]" at bounding box center [419, 227] width 114 height 12
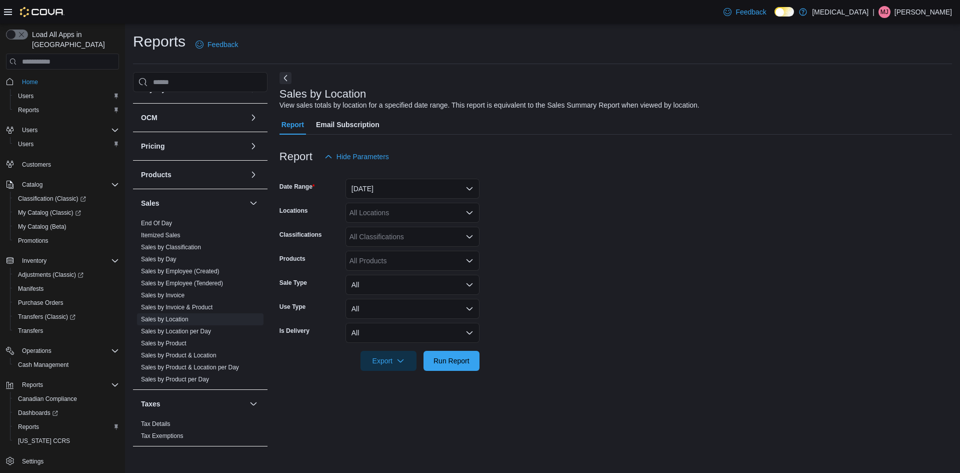
drag, startPoint x: 624, startPoint y: 237, endPoint x: 547, endPoint y: 234, distance: 77.1
click at [621, 237] on form "Date Range [DATE] Locations All Locations Classifications All Classifications P…" at bounding box center [616, 269] width 673 height 204
click at [361, 215] on div "All Locations" at bounding box center [413, 213] width 134 height 20
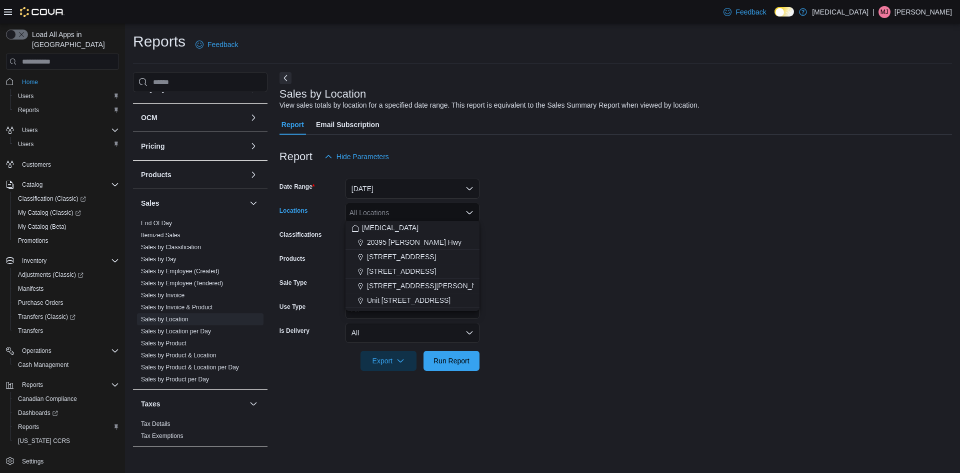
click at [365, 226] on span "[MEDICAL_DATA]" at bounding box center [390, 228] width 57 height 10
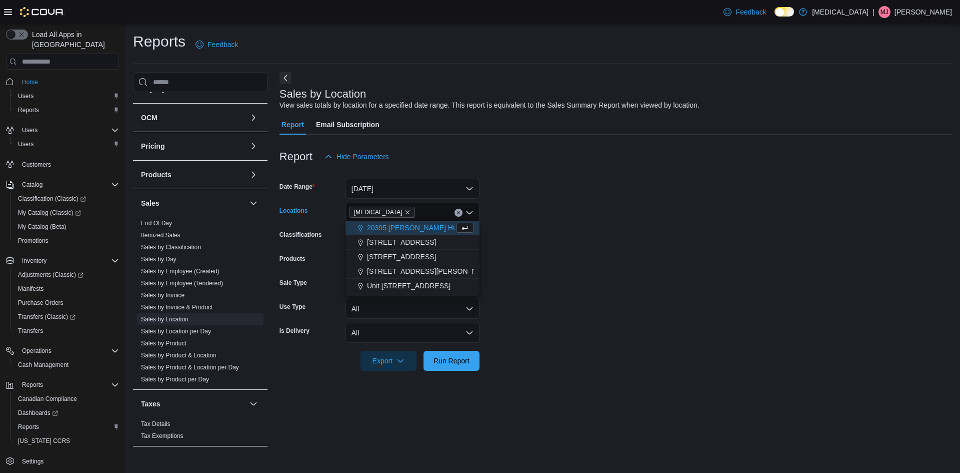
click at [626, 268] on form "Date Range [DATE] Locations [MEDICAL_DATA] Combo box. Selected. [MEDICAL_DATA].…" at bounding box center [616, 269] width 673 height 204
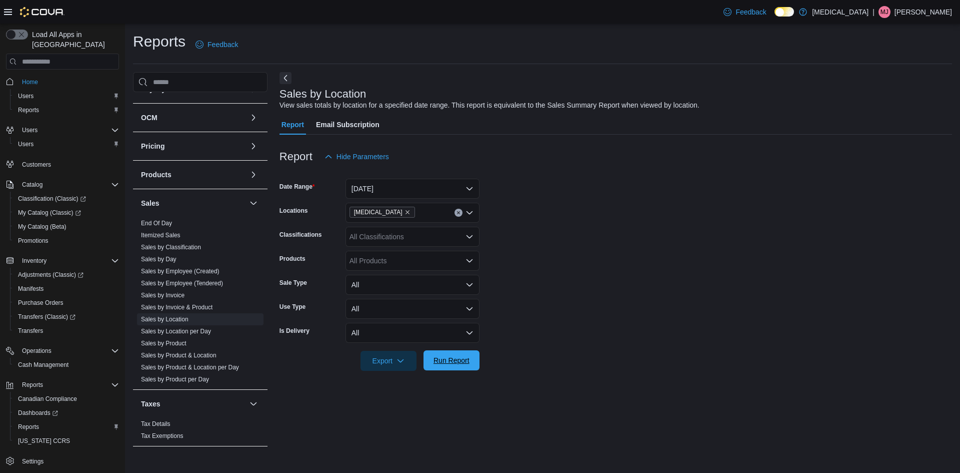
click at [459, 355] on span "Run Report" at bounding box center [452, 360] width 36 height 10
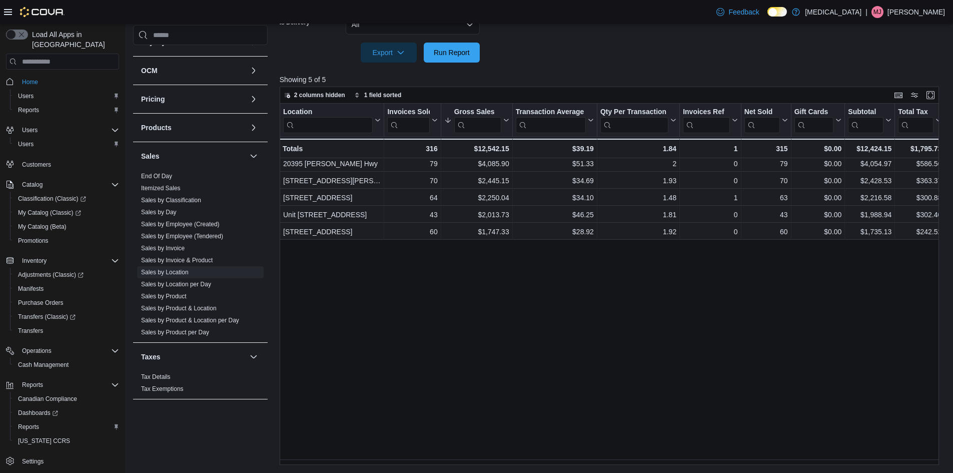
scroll to position [306, 0]
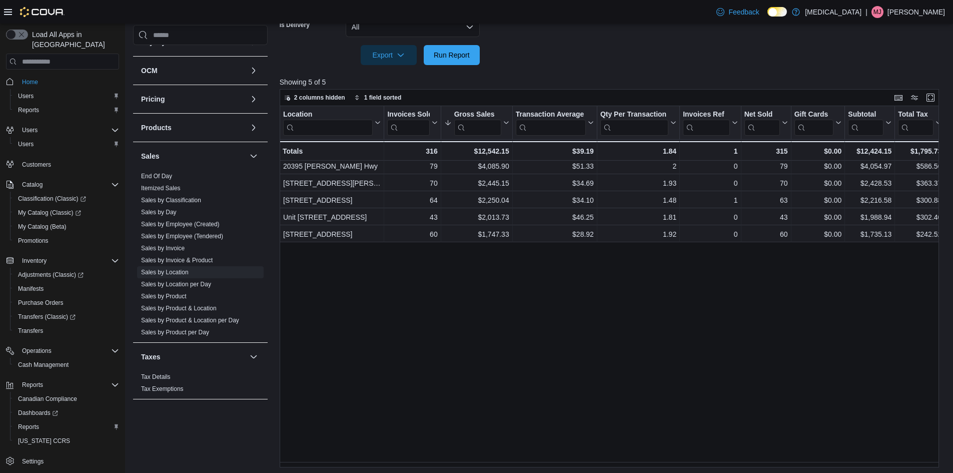
click at [10, 11] on icon at bounding box center [8, 12] width 8 height 8
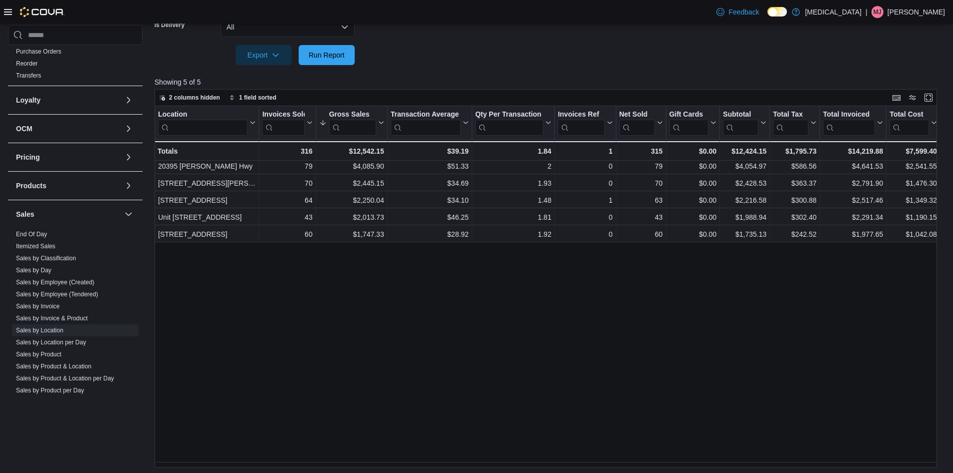
scroll to position [300, 0]
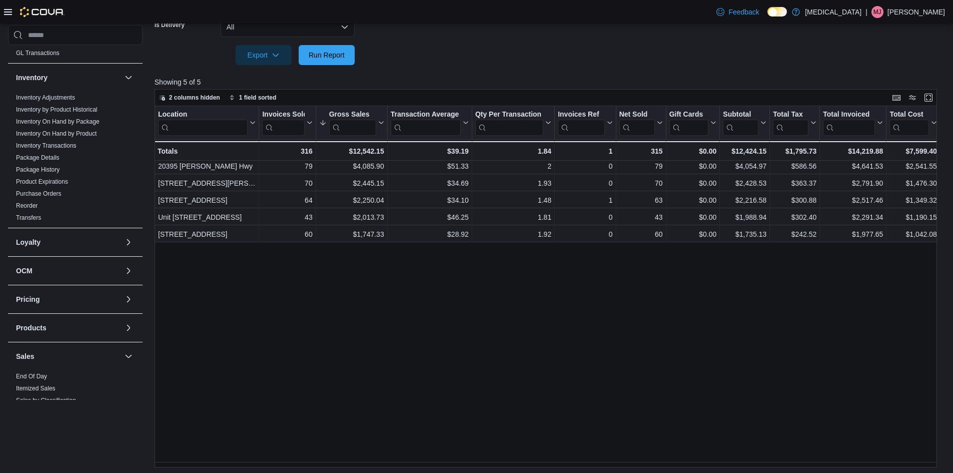
click at [8, 16] on div at bounding box center [34, 12] width 61 height 10
click at [8, 14] on icon at bounding box center [8, 12] width 8 height 8
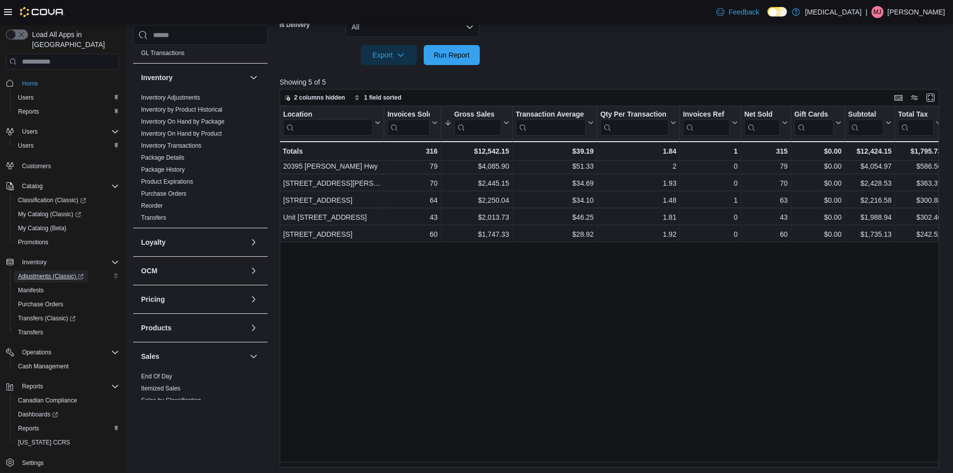
click at [59, 272] on span "Adjustments (Classic)" at bounding box center [51, 276] width 66 height 8
click at [437, 53] on span "Run Report" at bounding box center [452, 55] width 36 height 10
click at [452, 50] on span "Run Report" at bounding box center [452, 55] width 36 height 10
drag, startPoint x: 520, startPoint y: 200, endPoint x: 519, endPoint y: 417, distance: 217.0
click at [446, 52] on span "Run Report" at bounding box center [452, 55] width 36 height 10
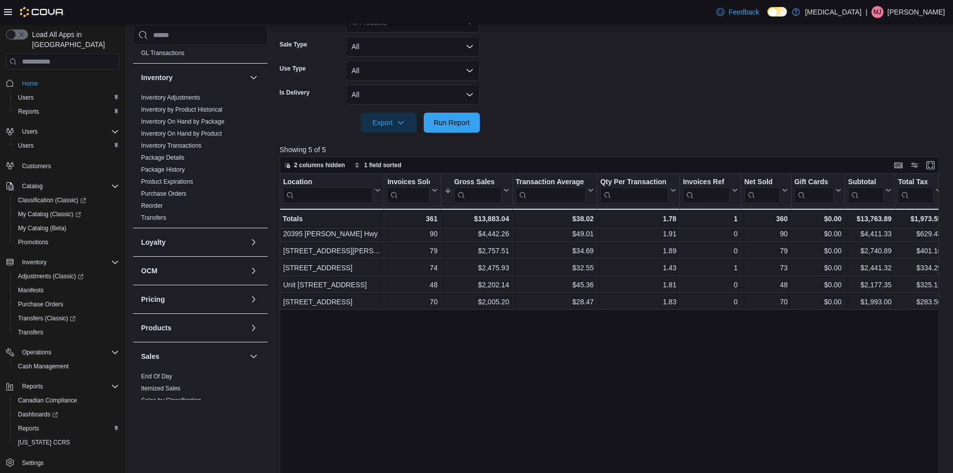
scroll to position [256, 0]
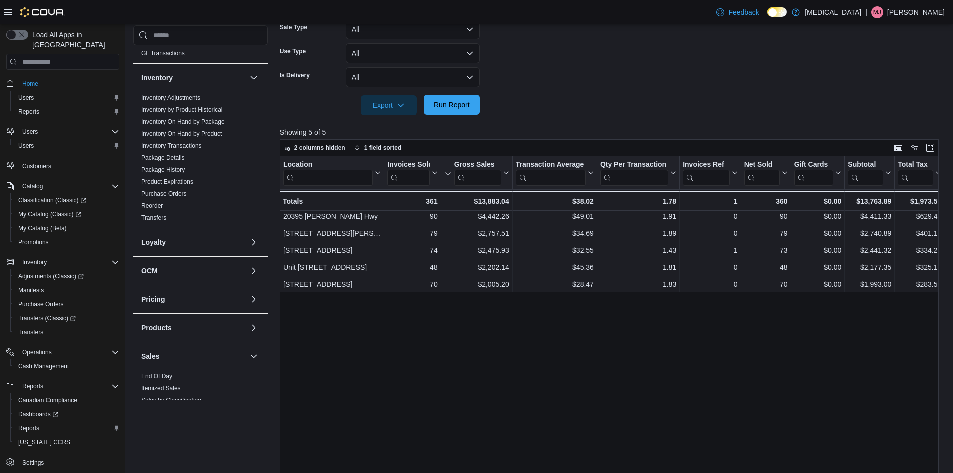
click at [428, 111] on button "Run Report" at bounding box center [452, 105] width 56 height 20
click at [456, 112] on span "Run Report" at bounding box center [452, 105] width 44 height 20
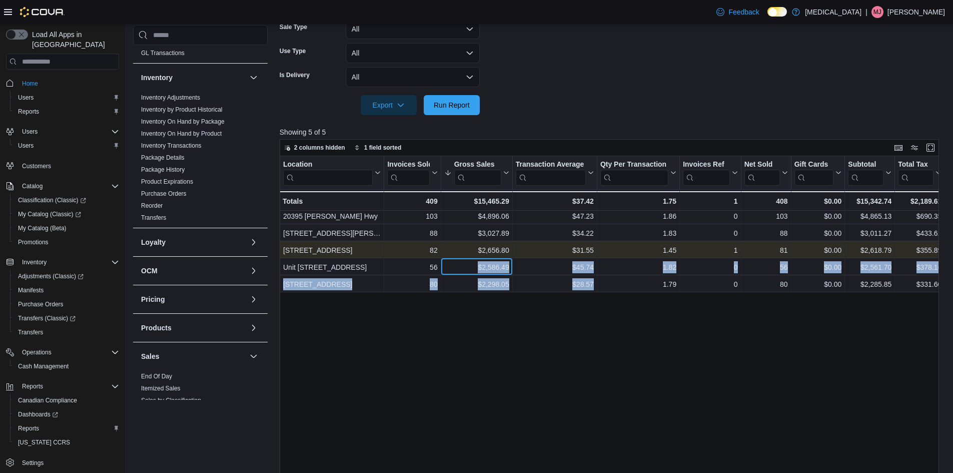
drag, startPoint x: 463, startPoint y: 264, endPoint x: 657, endPoint y: 253, distance: 194.3
click at [658, 270] on div "Unit [STREET_ADDRESS] - Location, column 1, row 4 56 - Invoices Sold, column 2,…" at bounding box center [910, 267] width 1261 height 17
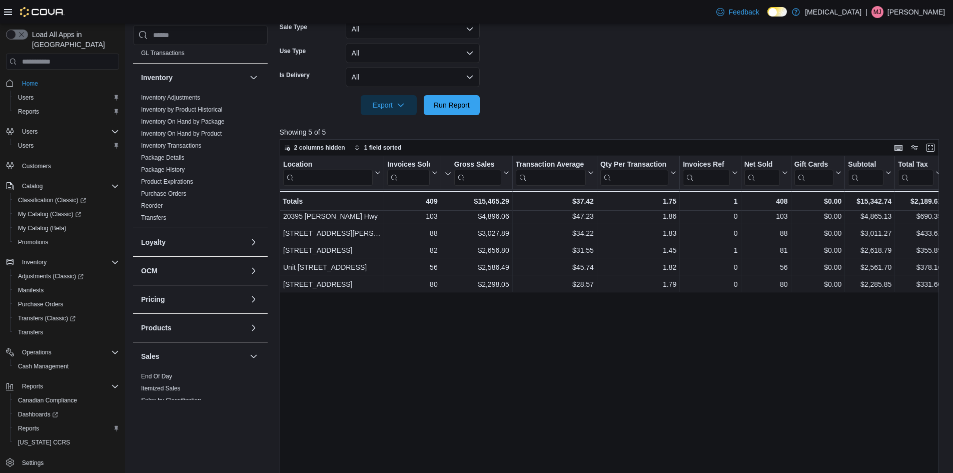
click at [597, 124] on div at bounding box center [613, 121] width 666 height 12
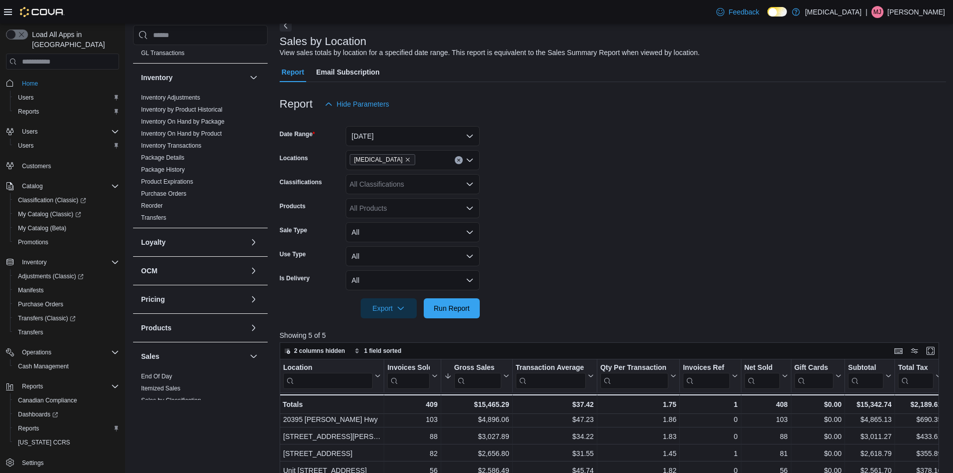
scroll to position [0, 0]
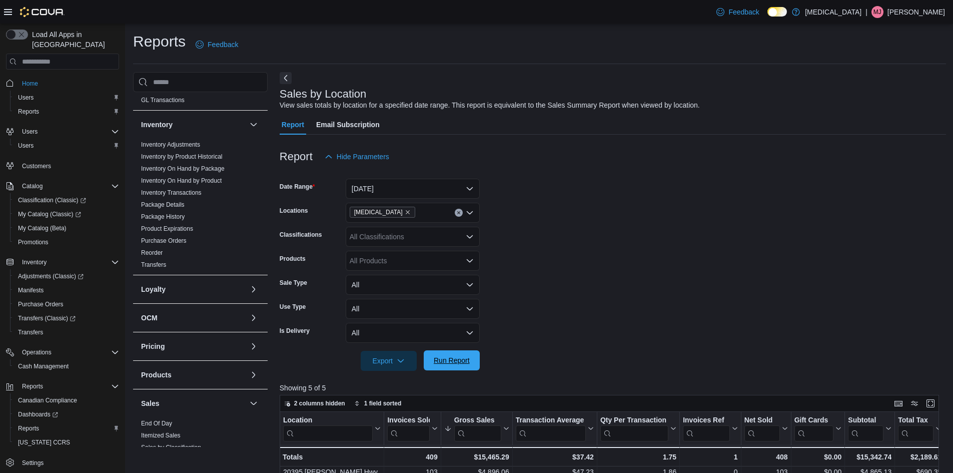
click at [470, 358] on span "Run Report" at bounding box center [452, 360] width 44 height 20
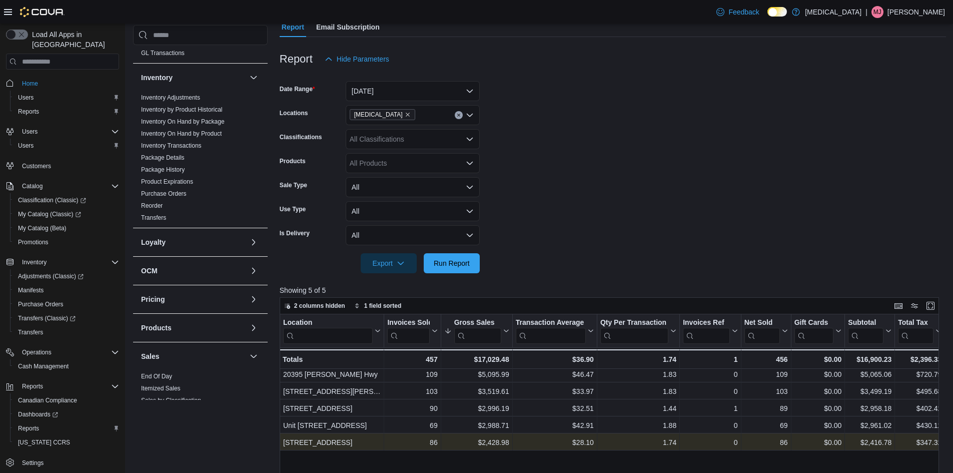
scroll to position [250, 0]
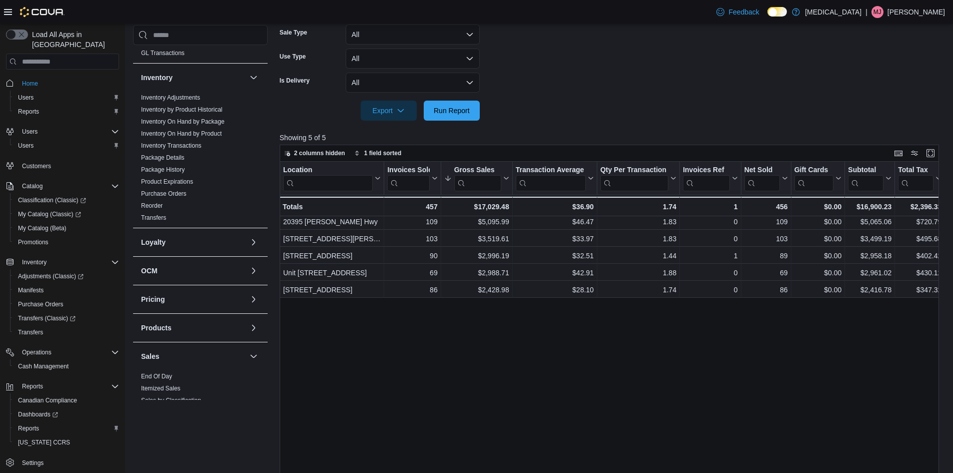
click at [599, 101] on form "Date Range [DATE] Locations [MEDICAL_DATA] Classifications All Classifications …" at bounding box center [613, 18] width 666 height 204
click at [469, 116] on span "Run Report" at bounding box center [452, 110] width 44 height 20
click at [501, 116] on form "Date Range [DATE] Locations [MEDICAL_DATA] Classifications All Classifications …" at bounding box center [613, 18] width 666 height 204
